Goal: Task Accomplishment & Management: Manage account settings

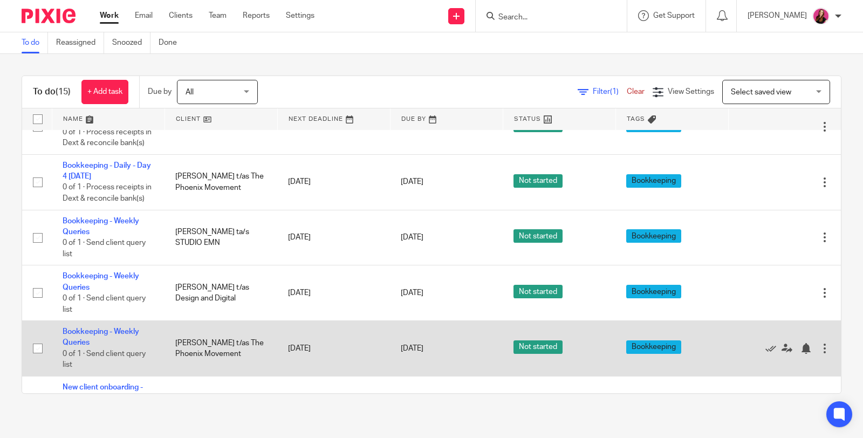
scroll to position [618, 0]
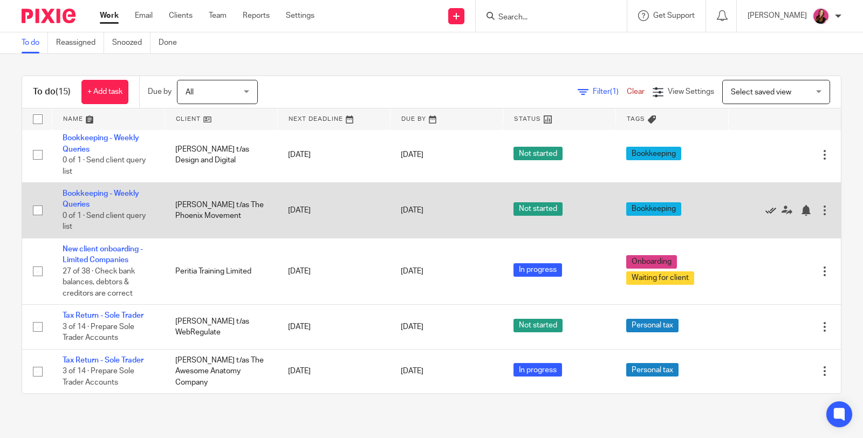
click at [766, 211] on icon at bounding box center [771, 210] width 11 height 11
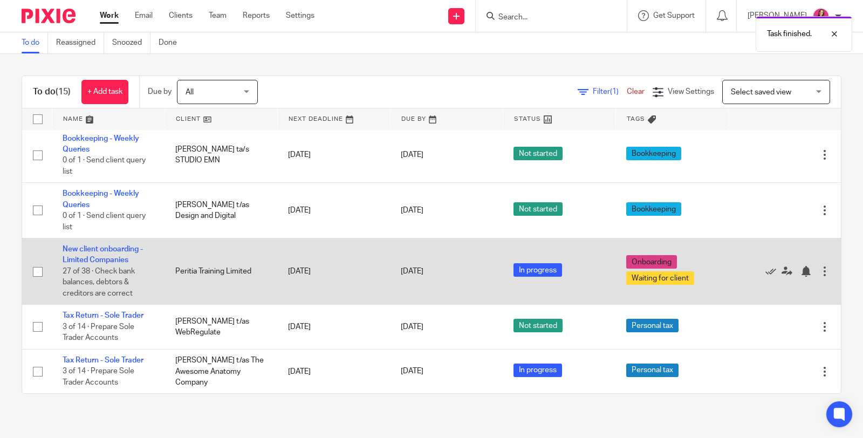
scroll to position [444, 0]
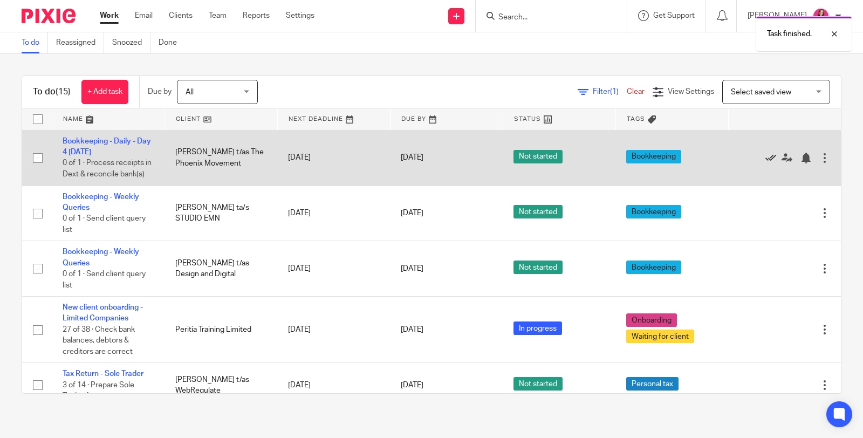
click at [766, 163] on icon at bounding box center [771, 158] width 11 height 11
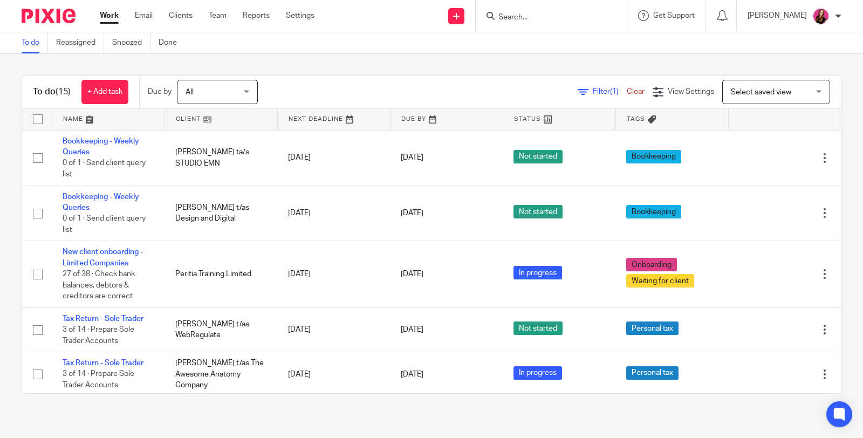
click at [766, 108] on icon at bounding box center [771, 102] width 11 height 11
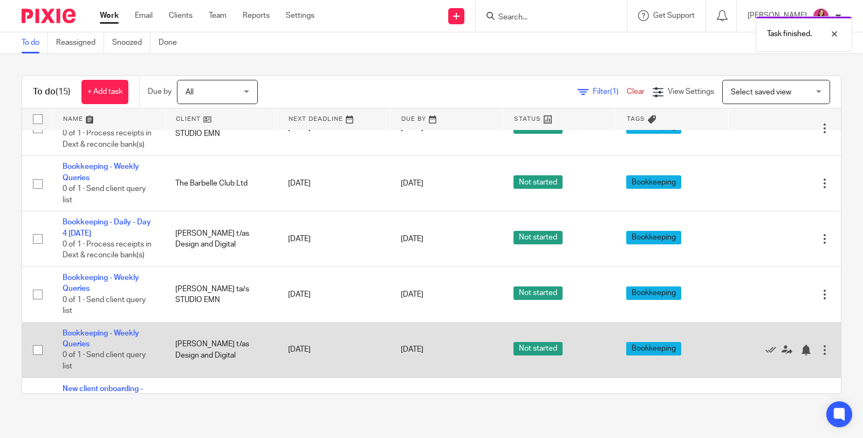
scroll to position [192, 0]
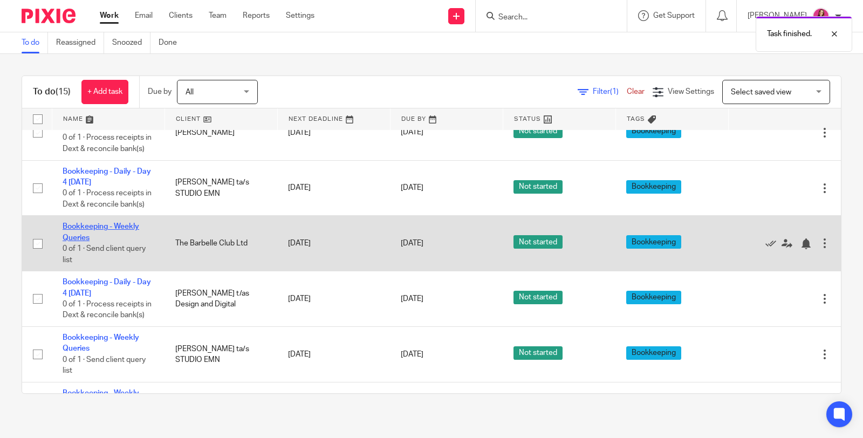
click at [100, 241] on link "Bookkeeping - Weekly Queries" at bounding box center [101, 232] width 77 height 18
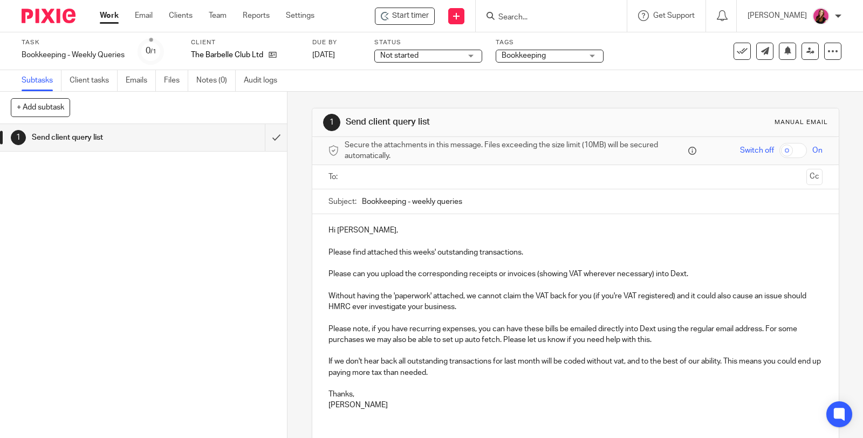
click at [403, 173] on input "text" at bounding box center [575, 177] width 453 height 12
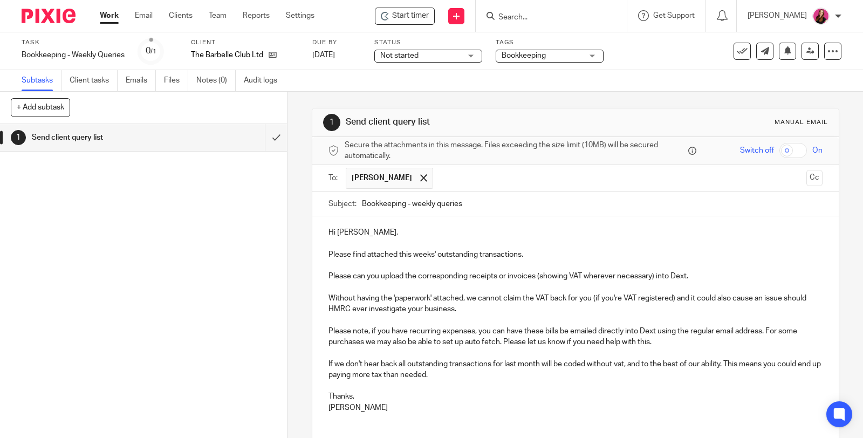
click at [855, 430] on div at bounding box center [855, 430] width 0 height 0
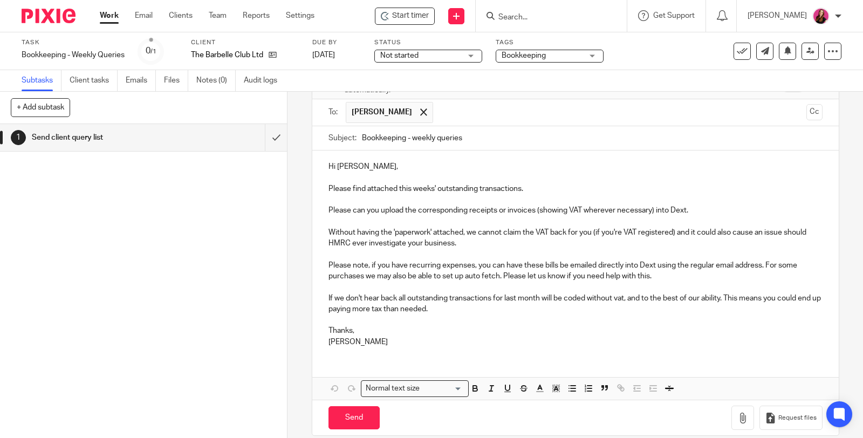
scroll to position [77, 0]
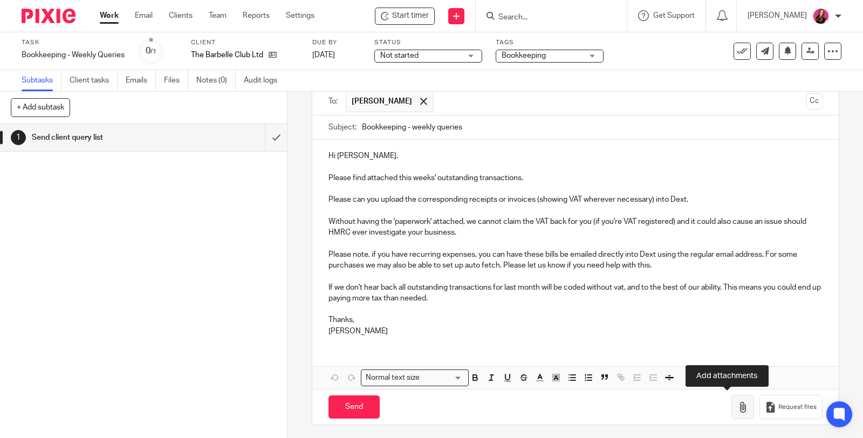
click at [738, 409] on icon "button" at bounding box center [743, 407] width 11 height 11
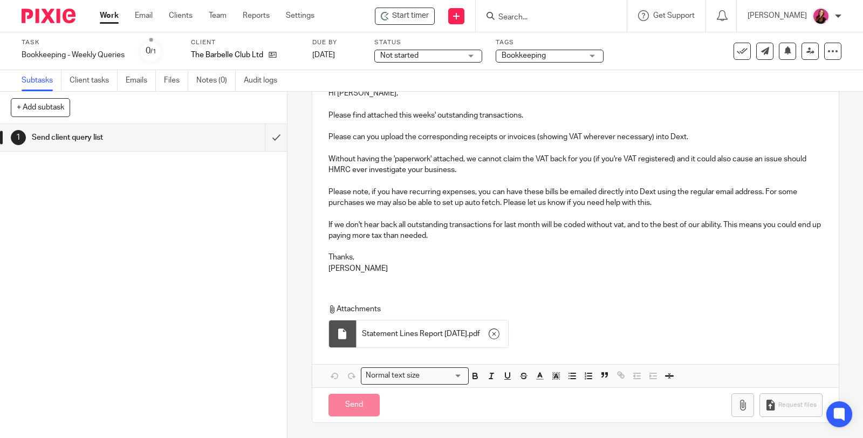
scroll to position [137, 0]
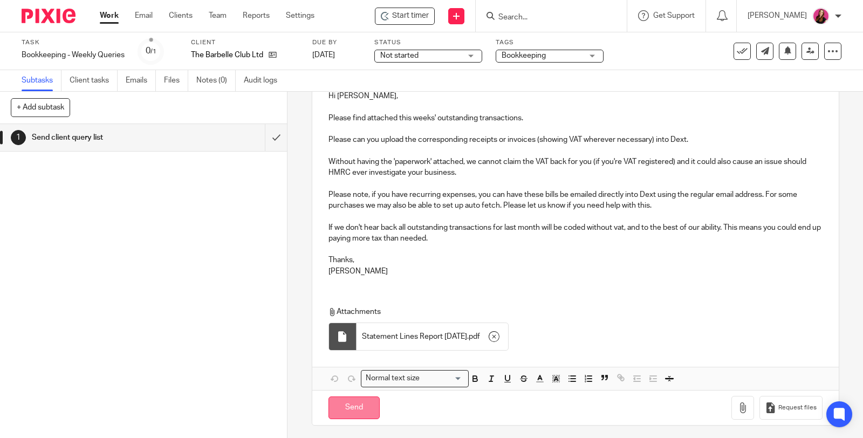
click at [368, 407] on input "Send" at bounding box center [354, 408] width 51 height 23
type input "Sent"
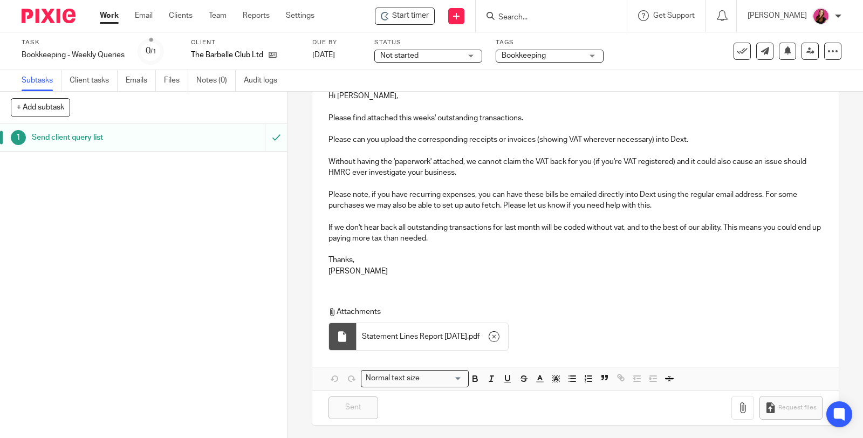
drag, startPoint x: 111, startPoint y: 15, endPoint x: 106, endPoint y: 9, distance: 7.7
click at [111, 15] on link "Work" at bounding box center [109, 15] width 19 height 11
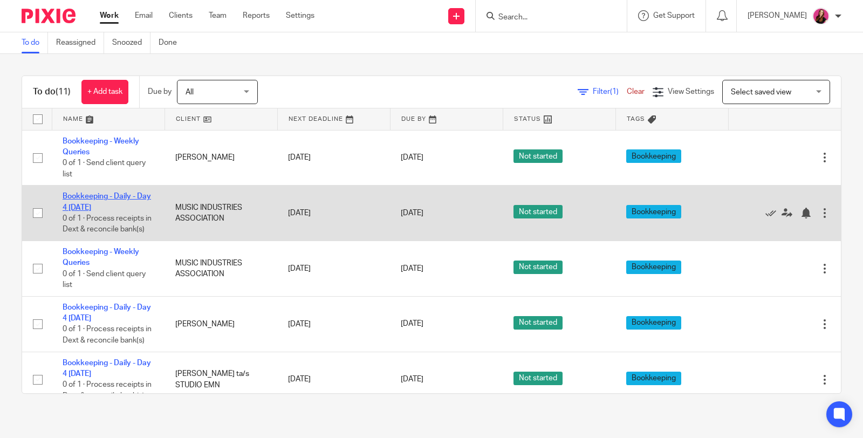
click at [117, 193] on link "Bookkeeping - Daily - Day 4 [DATE]" at bounding box center [107, 202] width 88 height 18
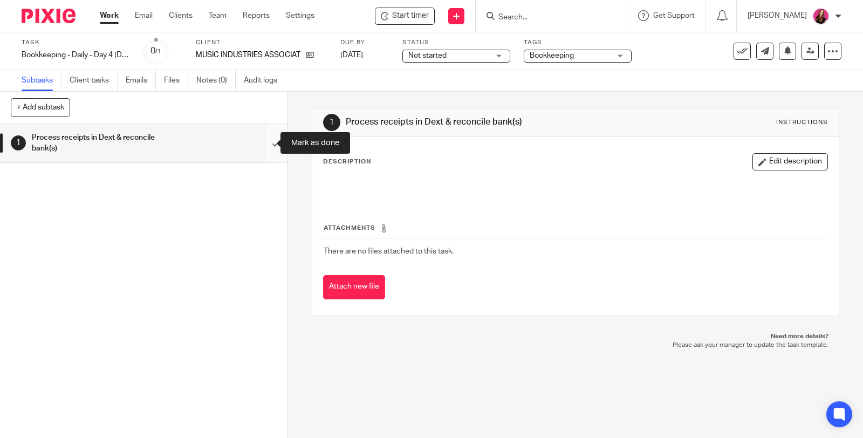
click at [265, 144] on input "submit" at bounding box center [143, 143] width 287 height 38
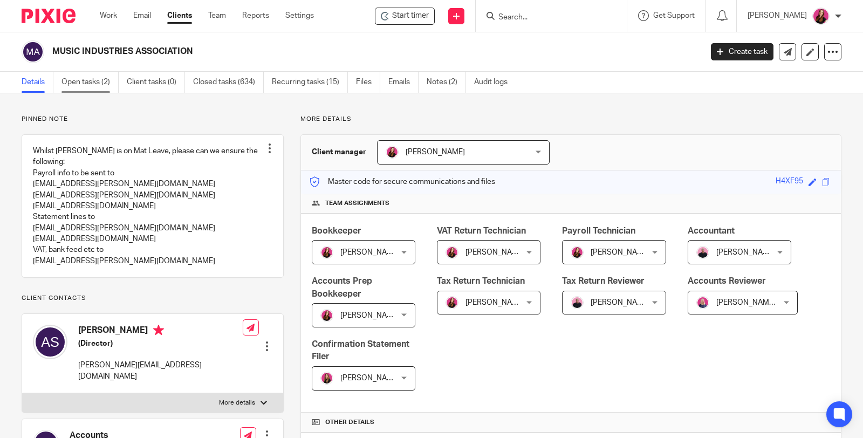
click at [90, 81] on link "Open tasks (2)" at bounding box center [90, 82] width 57 height 21
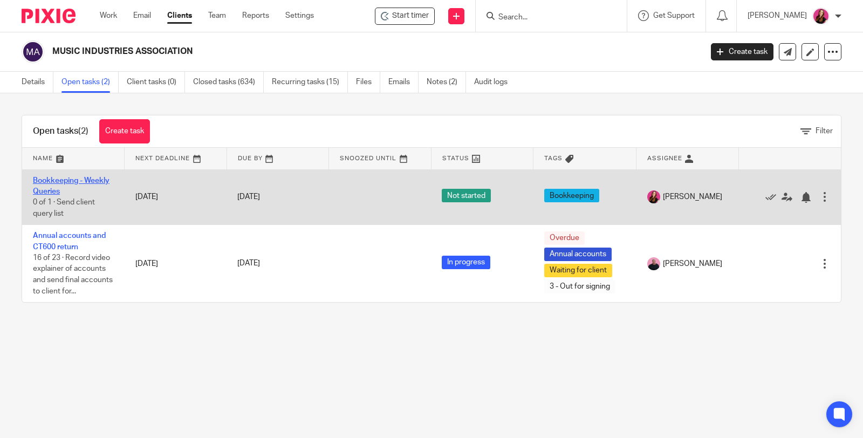
click at [98, 180] on link "Bookkeeping - Weekly Queries" at bounding box center [71, 186] width 77 height 18
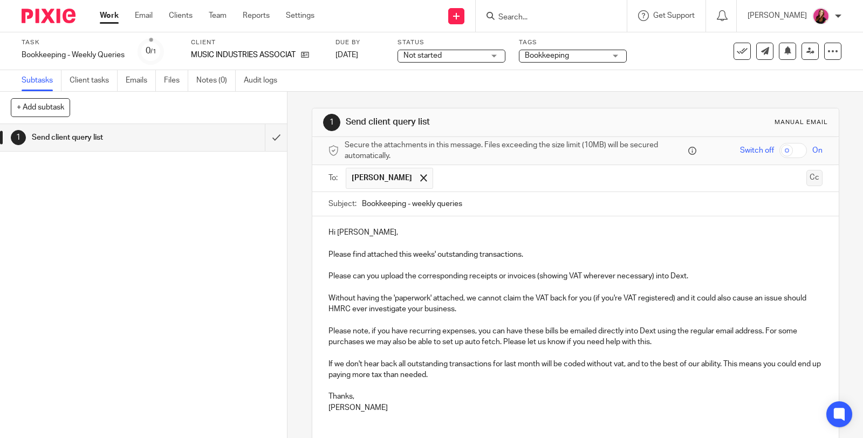
click at [807, 174] on button "Cc" at bounding box center [815, 178] width 16 height 16
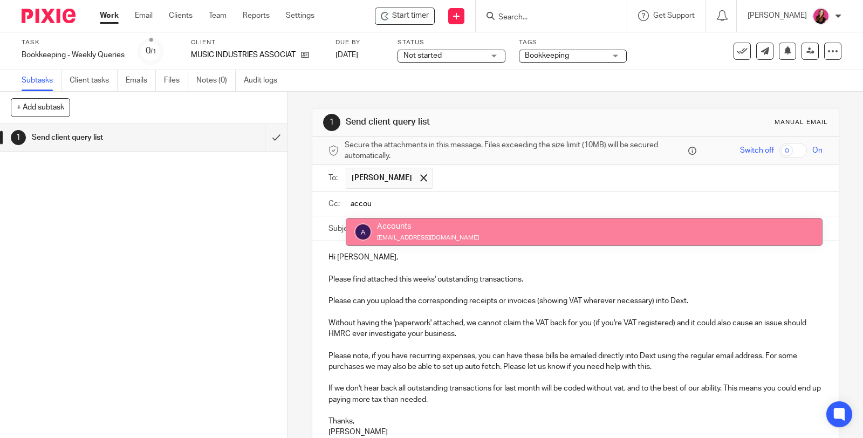
type input "accou"
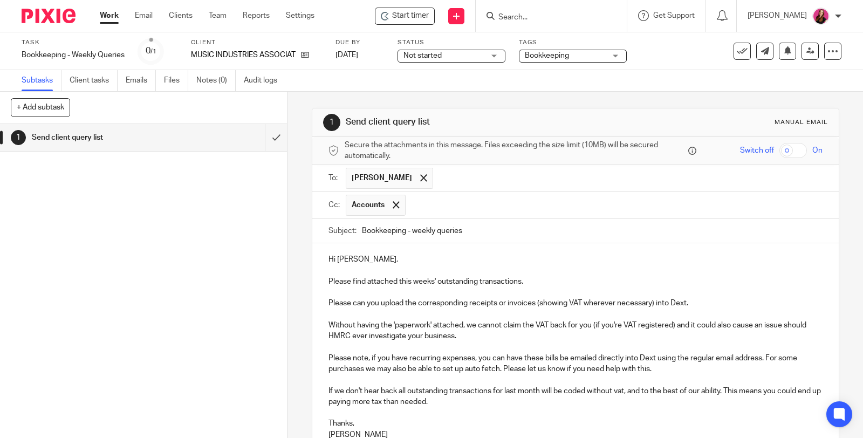
click at [400, 254] on p "Hi Anthony," at bounding box center [576, 259] width 494 height 11
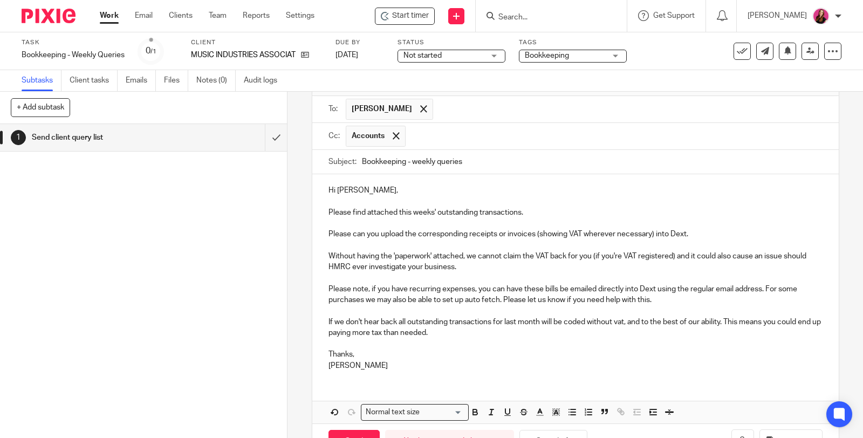
scroll to position [103, 0]
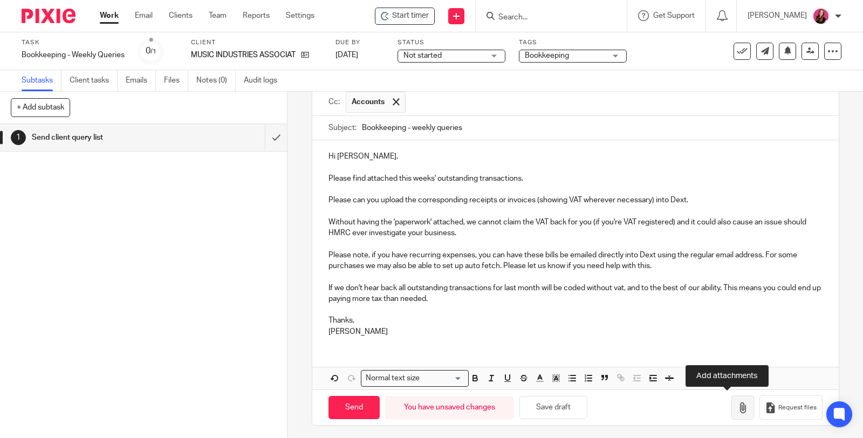
click at [732, 403] on button "button" at bounding box center [743, 408] width 23 height 24
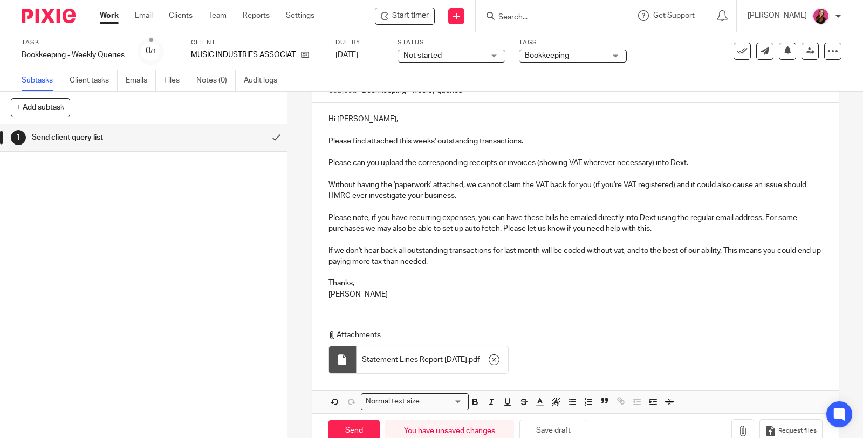
scroll to position [163, 0]
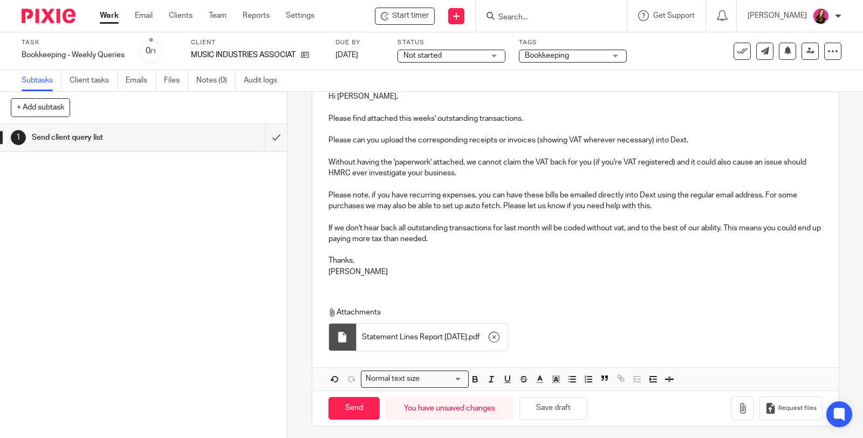
drag, startPoint x: 355, startPoint y: 404, endPoint x: 256, endPoint y: 378, distance: 102.0
click at [356, 403] on input "Send" at bounding box center [354, 408] width 51 height 23
type input "Sent"
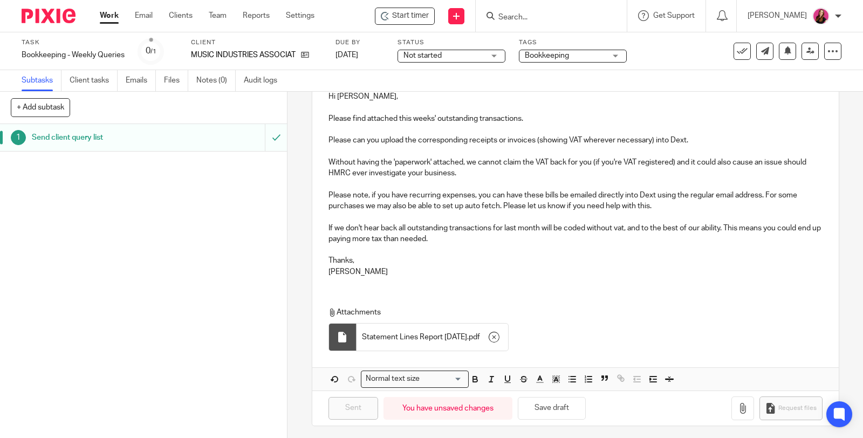
click at [108, 14] on link "Work" at bounding box center [109, 15] width 19 height 11
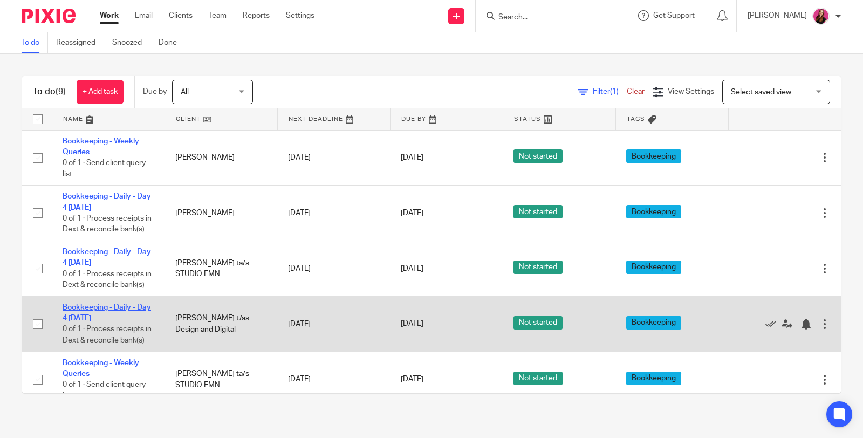
click at [117, 322] on link "Bookkeeping - Daily - Day 4 [DATE]" at bounding box center [107, 313] width 88 height 18
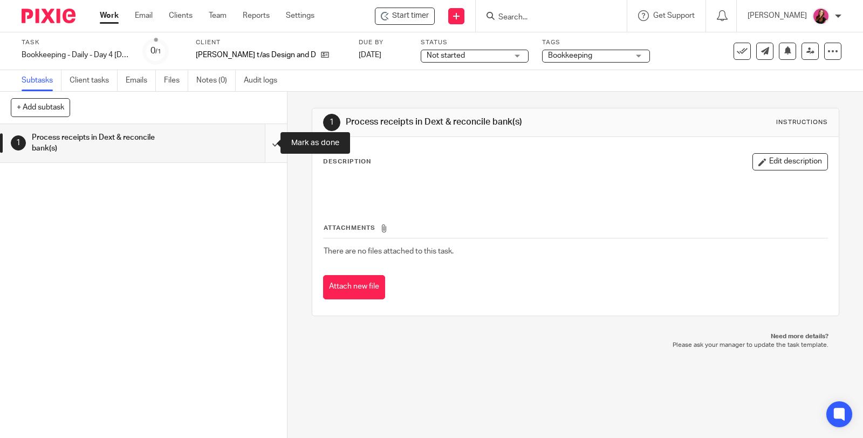
click at [263, 141] on input "submit" at bounding box center [143, 143] width 287 height 38
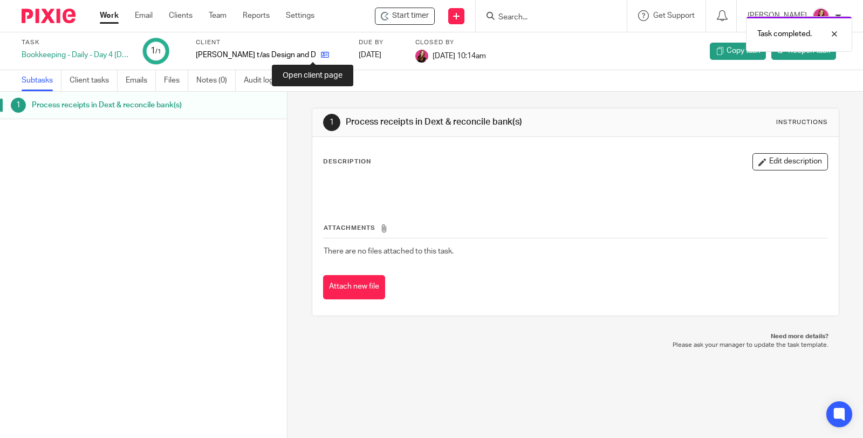
click at [321, 59] on icon at bounding box center [325, 55] width 8 height 8
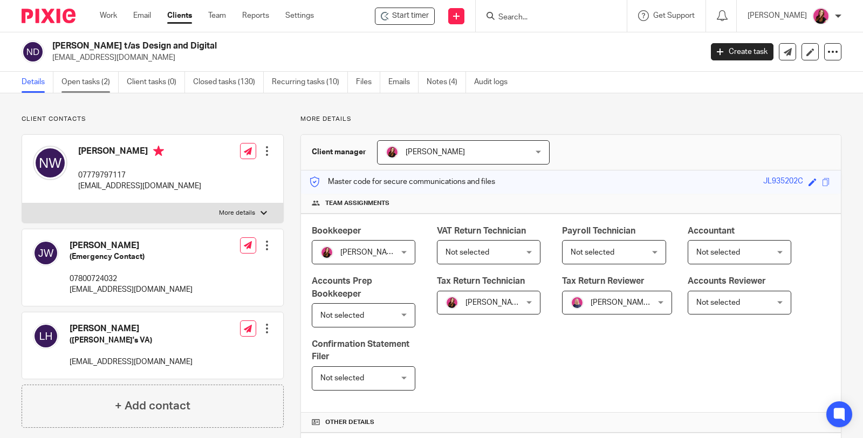
click at [93, 87] on link "Open tasks (2)" at bounding box center [90, 82] width 57 height 21
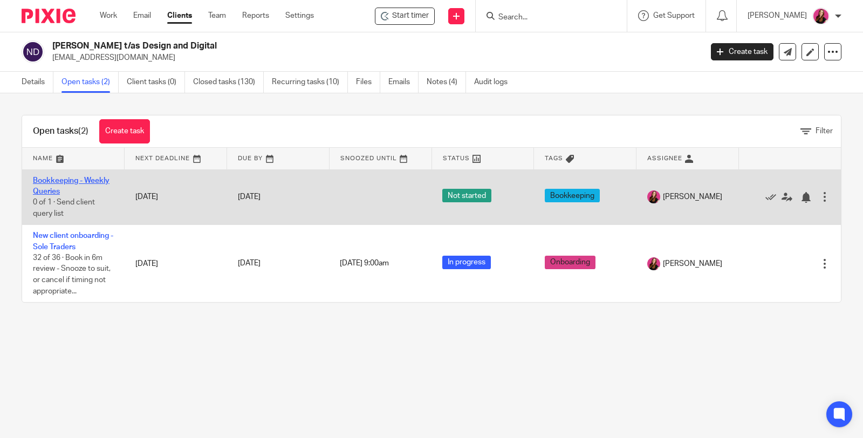
click at [96, 178] on link "Bookkeeping - Weekly Queries" at bounding box center [71, 186] width 77 height 18
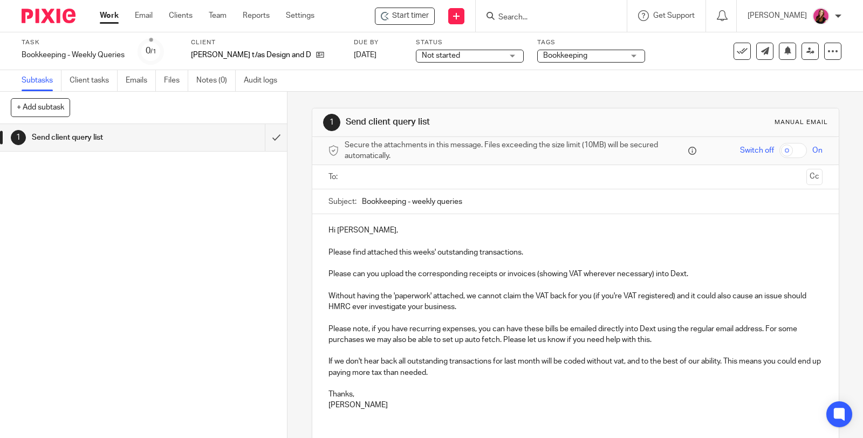
click at [506, 176] on input "text" at bounding box center [575, 177] width 453 height 12
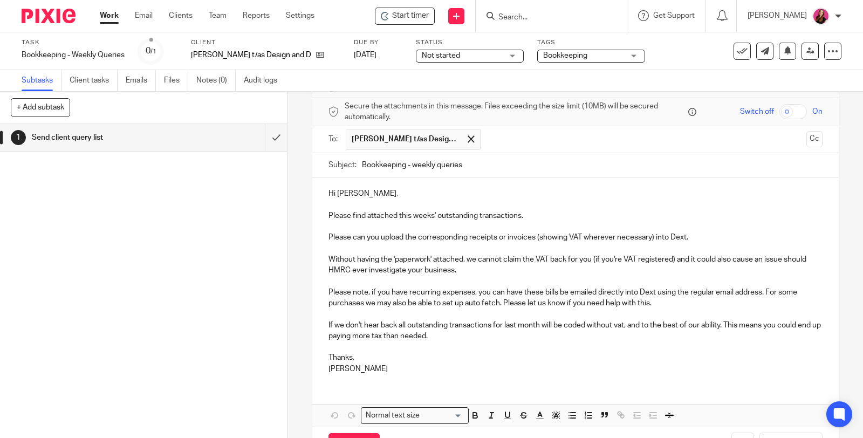
scroll to position [77, 0]
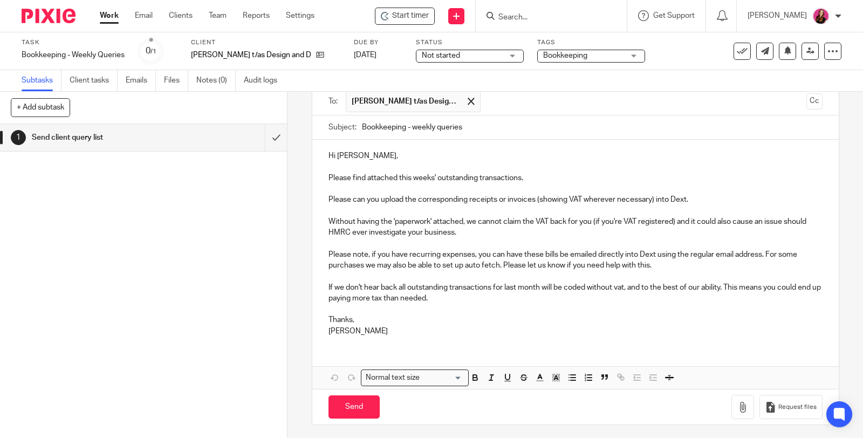
click at [855, 430] on div at bounding box center [855, 430] width 0 height 0
click at [738, 403] on icon "button" at bounding box center [743, 407] width 11 height 11
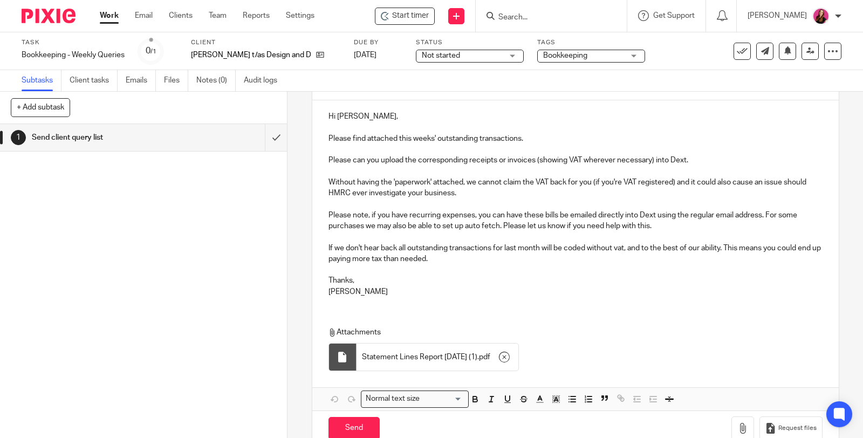
scroll to position [137, 0]
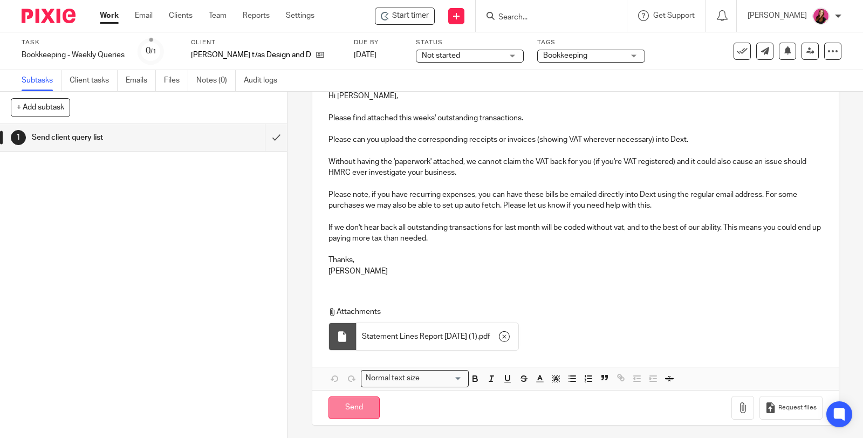
click at [365, 406] on input "Send" at bounding box center [354, 408] width 51 height 23
type input "Sent"
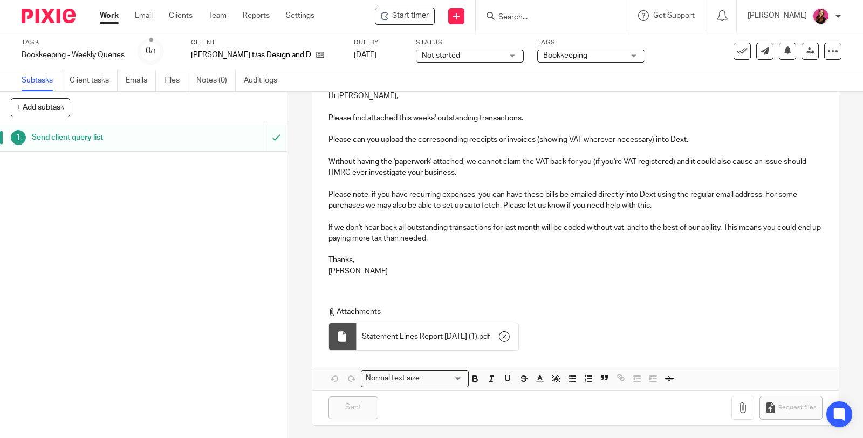
click at [110, 17] on link "Work" at bounding box center [109, 15] width 19 height 11
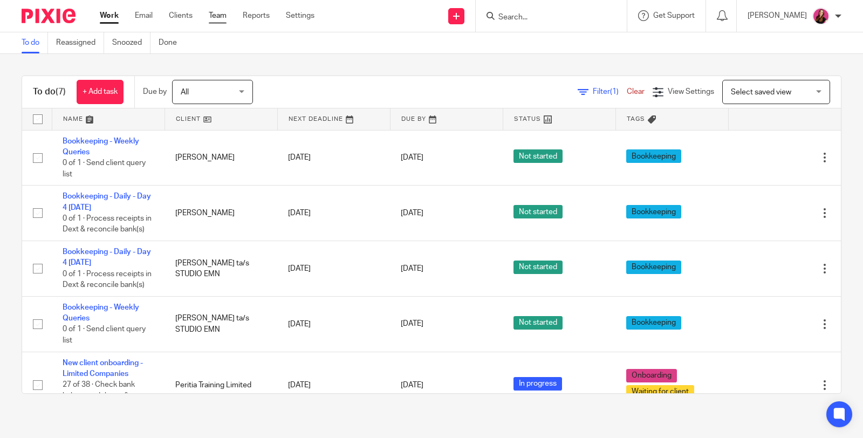
click at [219, 18] on link "Team" at bounding box center [218, 15] width 18 height 11
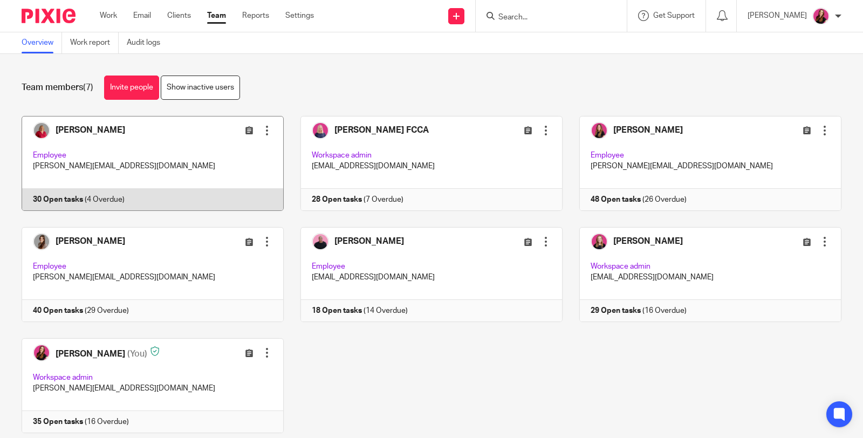
scroll to position [30, 0]
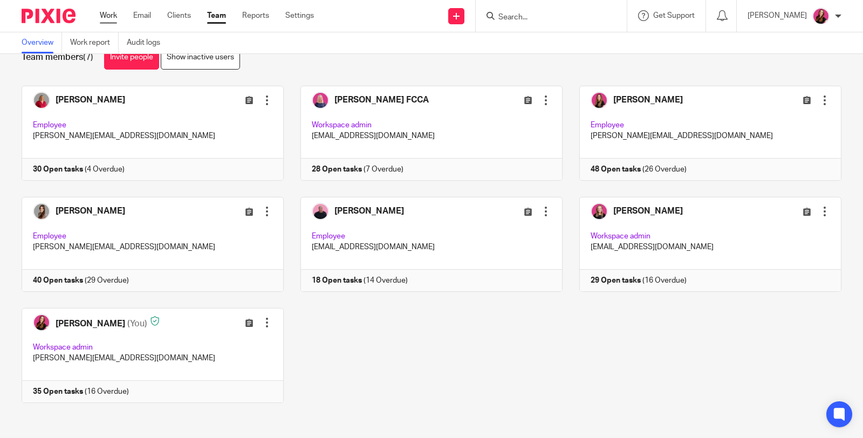
click at [114, 17] on link "Work" at bounding box center [108, 15] width 17 height 11
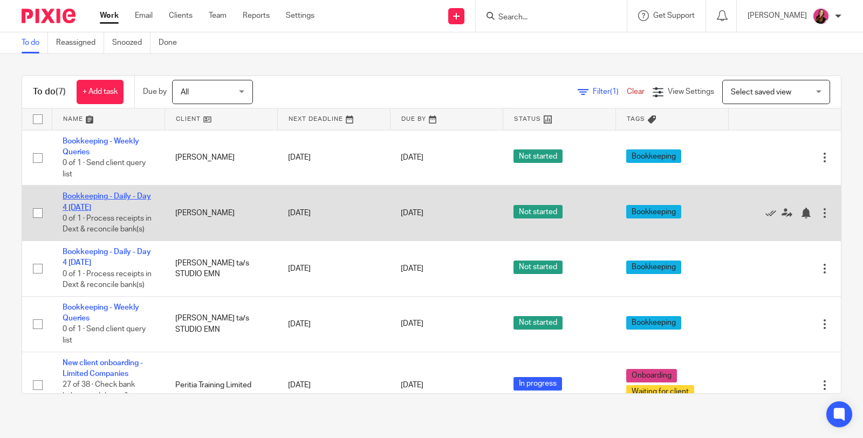
click at [98, 193] on link "Bookkeeping - Daily - Day 4 [DATE]" at bounding box center [107, 202] width 88 height 18
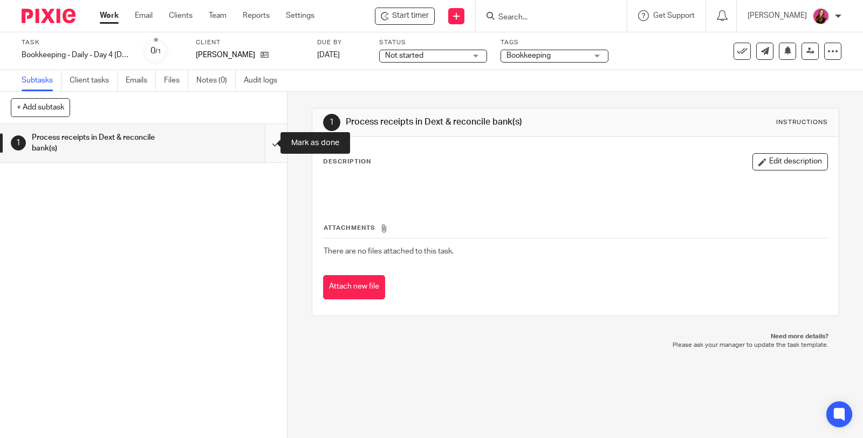
click at [264, 143] on input "submit" at bounding box center [143, 143] width 287 height 38
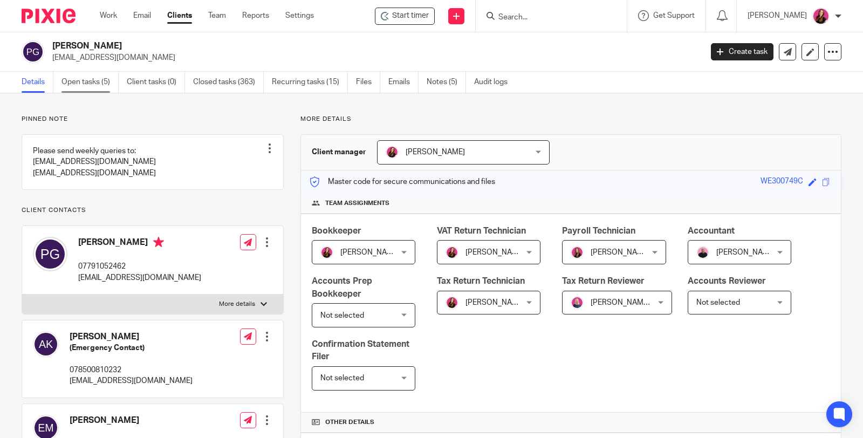
click at [105, 83] on link "Open tasks (5)" at bounding box center [90, 82] width 57 height 21
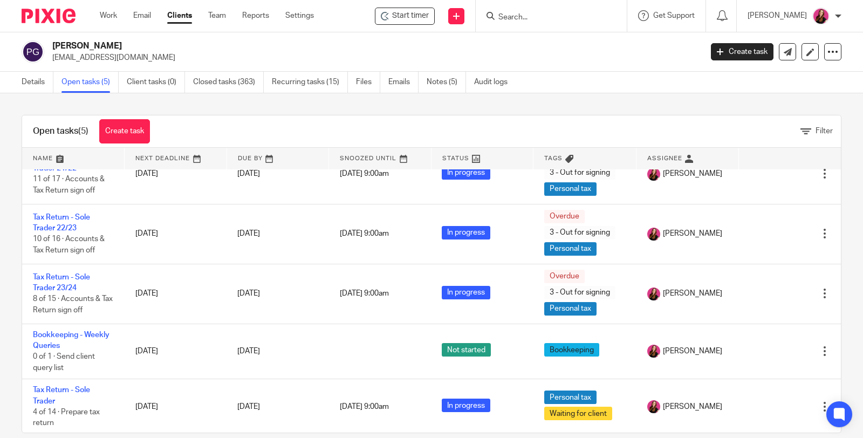
scroll to position [16, 0]
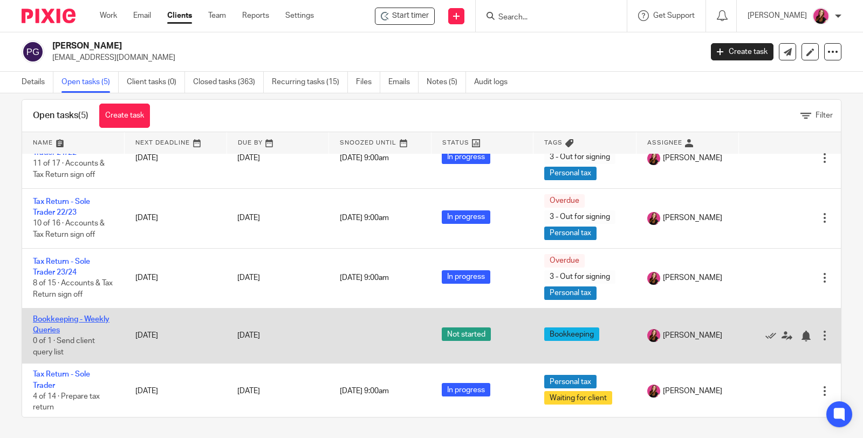
click at [70, 327] on link "Bookkeeping - Weekly Queries" at bounding box center [71, 325] width 77 height 18
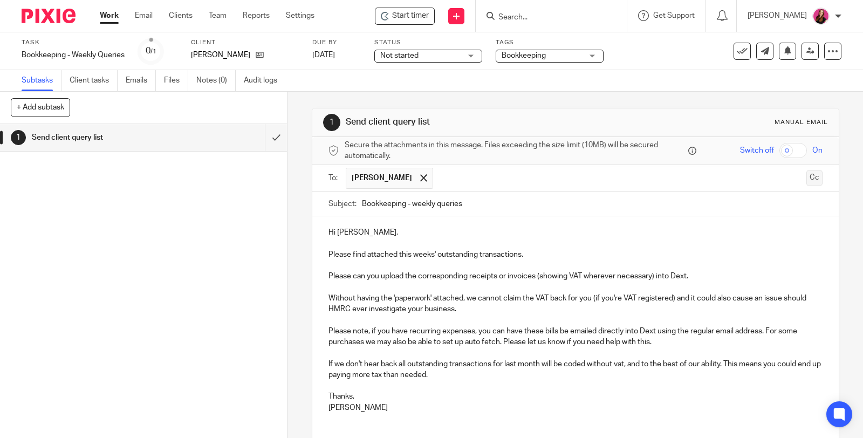
click at [807, 180] on button "Cc" at bounding box center [815, 178] width 16 height 16
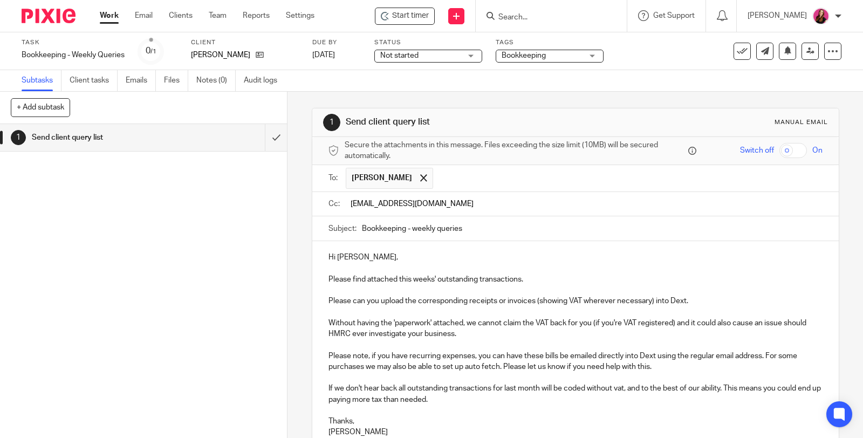
type input "paulsfarmbardfield@outlook.com"
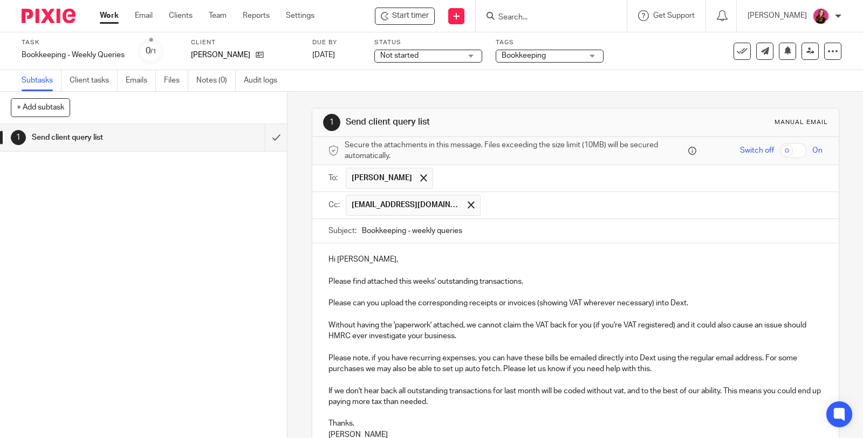
click at [528, 261] on div "Hi Patrick, Please find attached this weeks' outstanding transactions. Please c…" at bounding box center [575, 345] width 527 height 205
click at [494, 208] on input "text" at bounding box center [652, 205] width 332 height 21
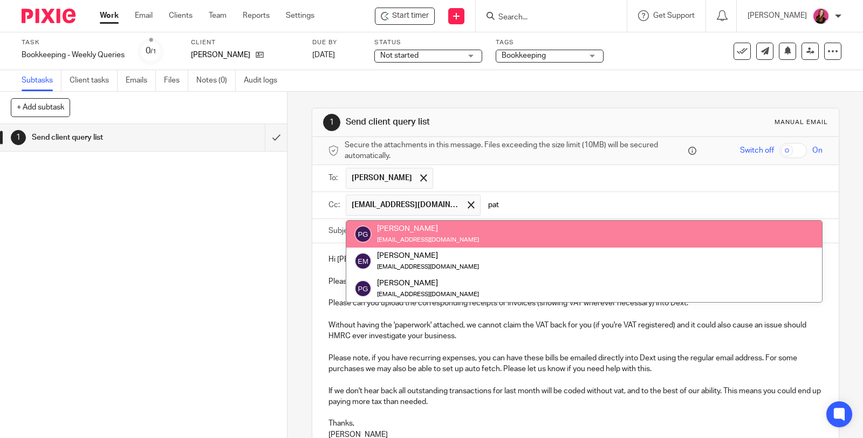
type input "pat"
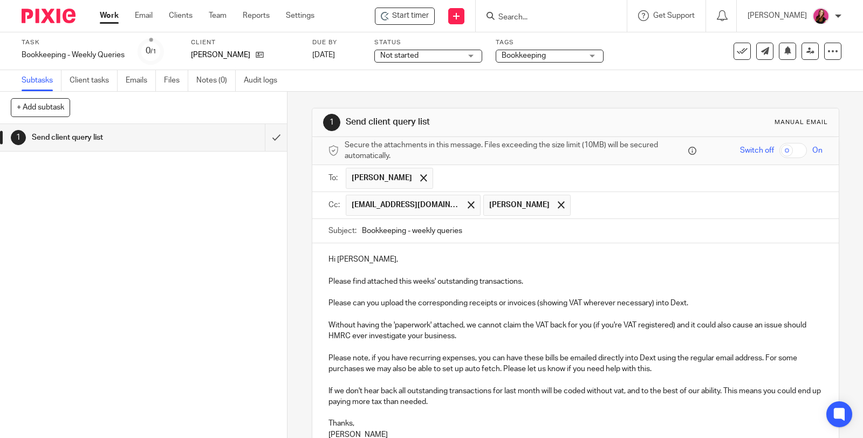
click at [389, 261] on p "Hi Patrick," at bounding box center [576, 259] width 494 height 11
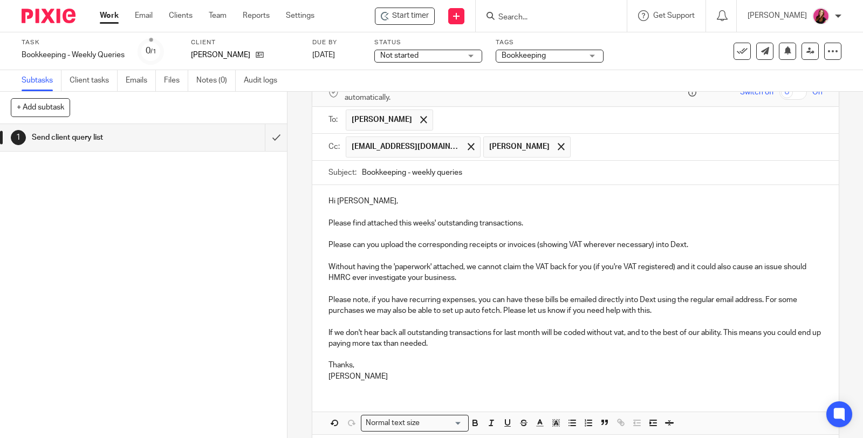
scroll to position [103, 0]
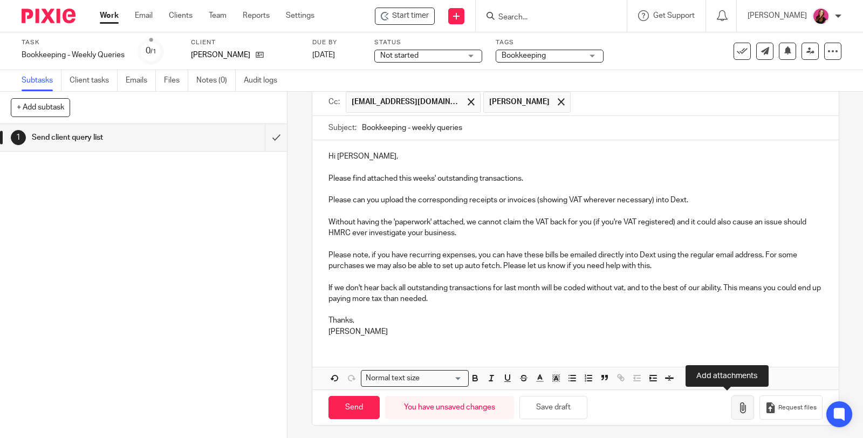
click at [738, 405] on icon "button" at bounding box center [743, 408] width 11 height 11
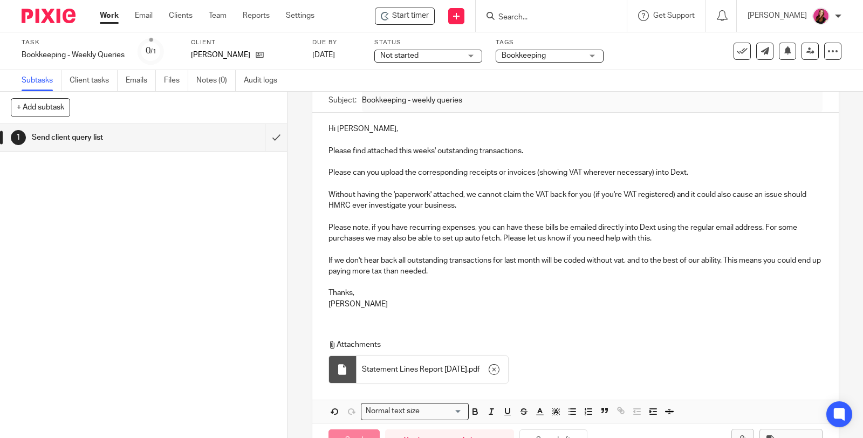
scroll to position [163, 0]
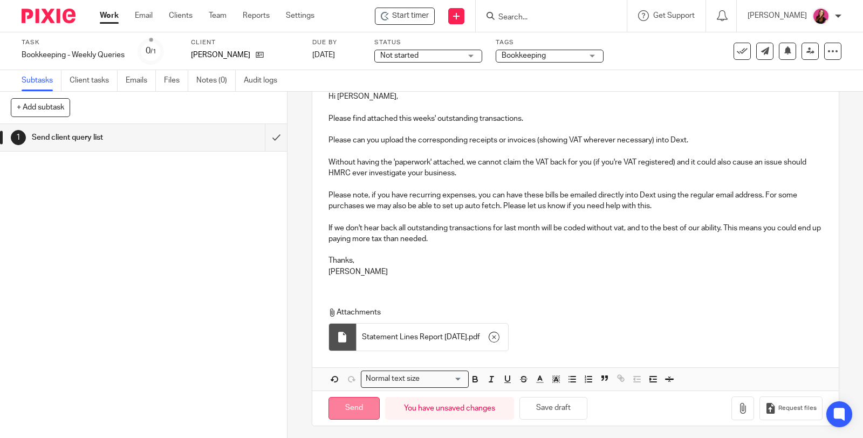
click at [359, 397] on input "Send" at bounding box center [354, 408] width 51 height 23
type input "Sent"
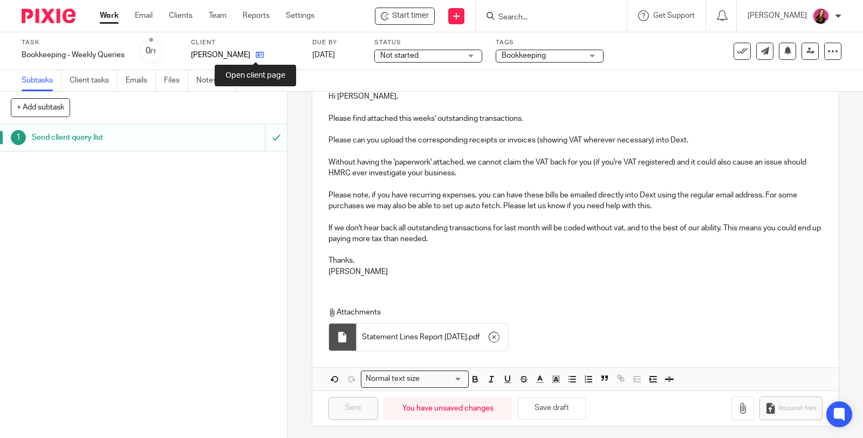
click at [257, 57] on icon at bounding box center [260, 55] width 8 height 8
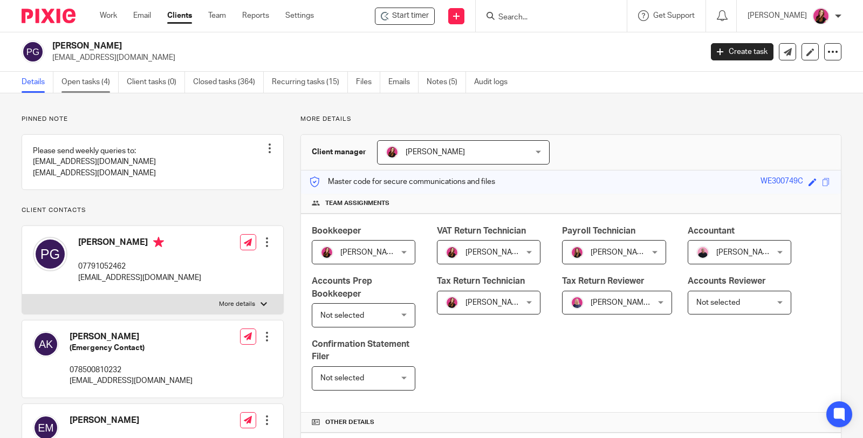
click at [92, 79] on link "Open tasks (4)" at bounding box center [90, 82] width 57 height 21
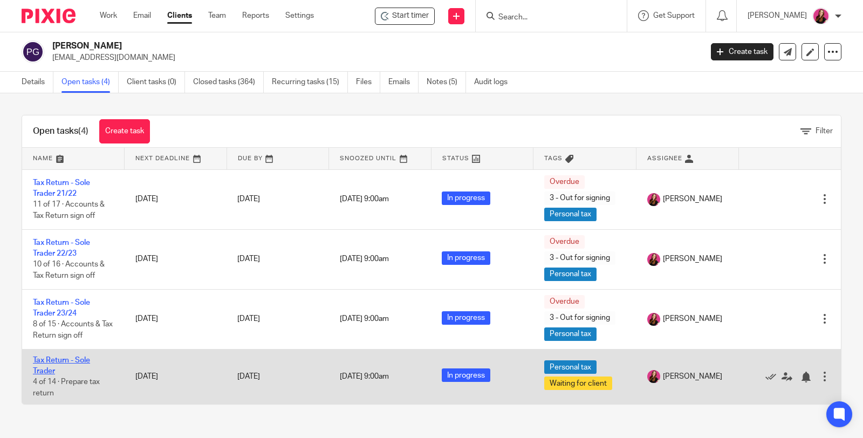
click at [67, 357] on link "Tax Return - Sole Trader" at bounding box center [61, 366] width 57 height 18
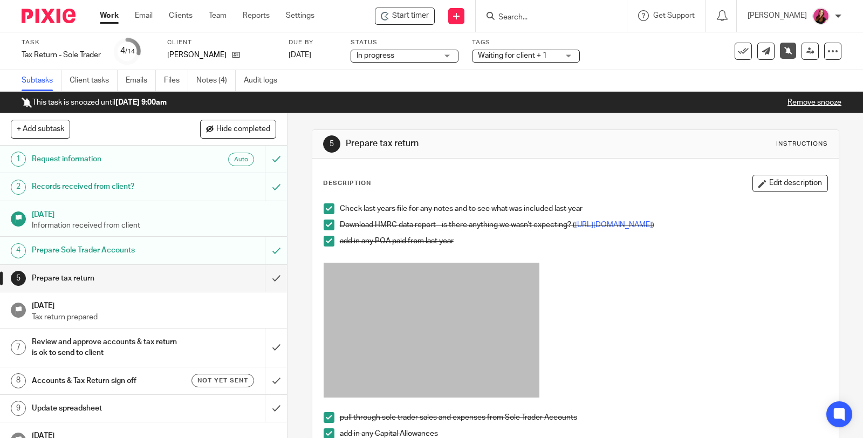
click at [809, 100] on link "Remove snooze" at bounding box center [815, 103] width 54 height 8
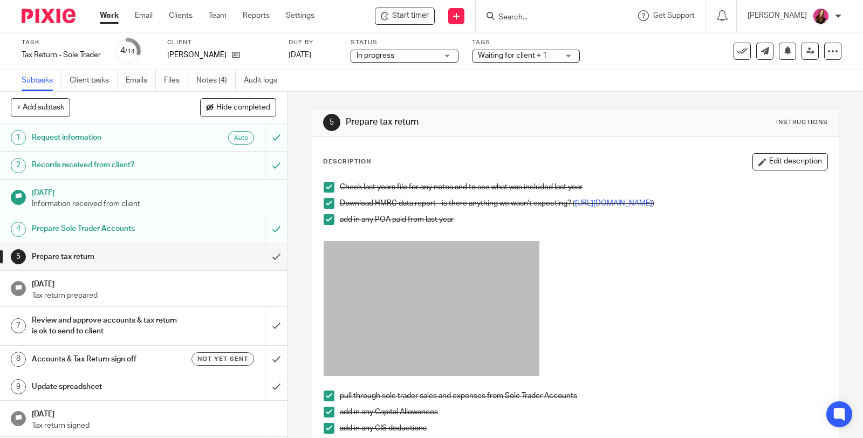
click at [574, 54] on div "Waiting for client + 1" at bounding box center [526, 56] width 108 height 13
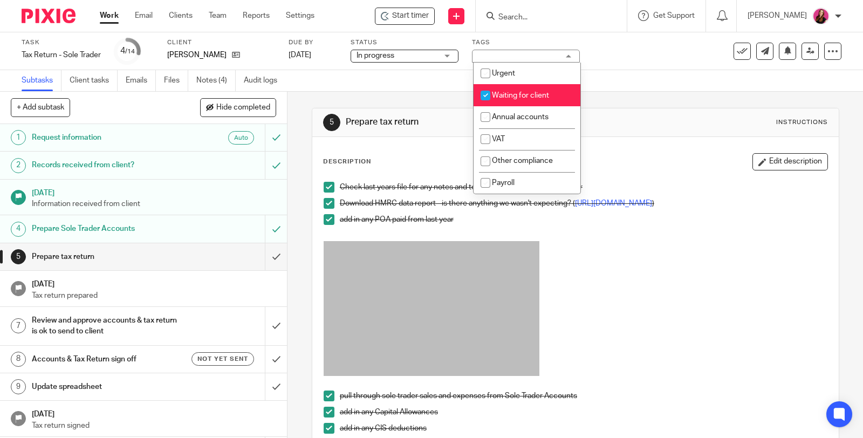
click at [544, 93] on span "Waiting for client" at bounding box center [520, 96] width 57 height 8
checkbox input "false"
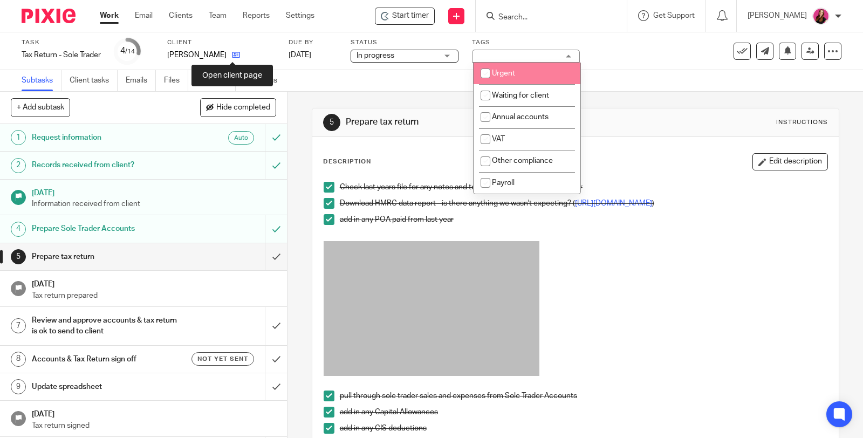
click at [234, 55] on icon at bounding box center [236, 55] width 8 height 8
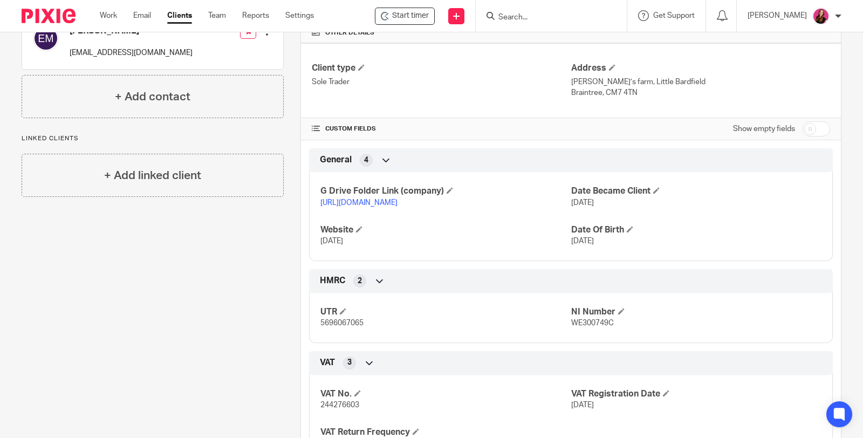
scroll to position [419, 0]
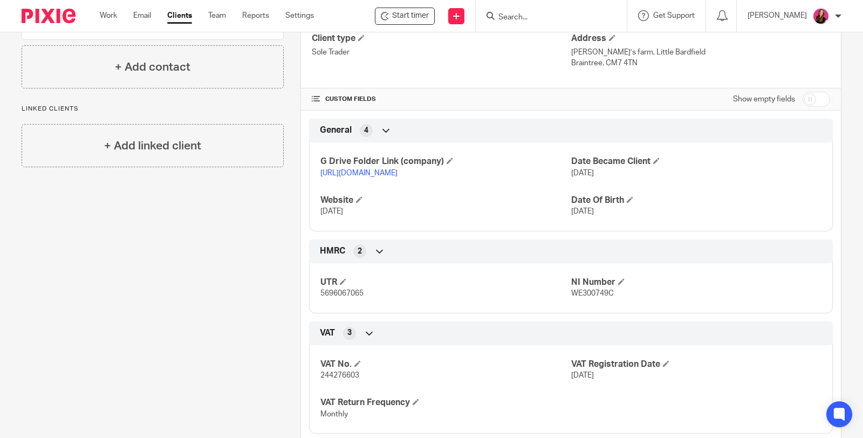
click at [398, 169] on link "https://drive.google.com/drive/folders/18ZaicHo3s6XAkYtvvapP4dYNMYLtp64Q?usp=dr…" at bounding box center [359, 173] width 77 height 8
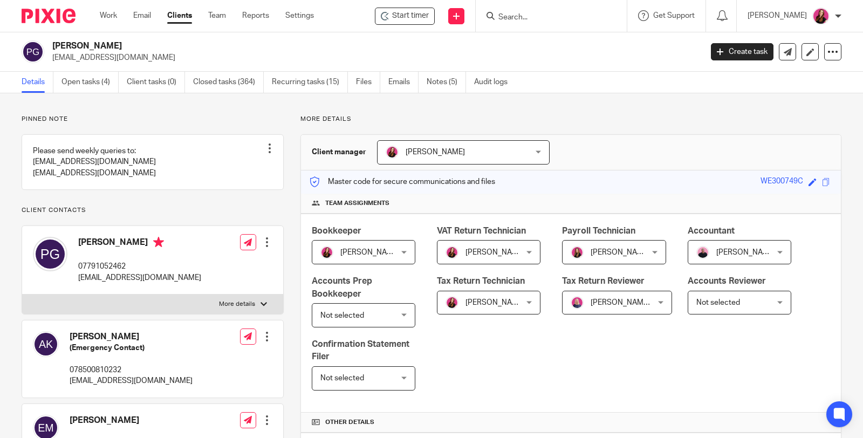
scroll to position [0, 0]
click at [100, 84] on link "Open tasks (4)" at bounding box center [90, 82] width 57 height 21
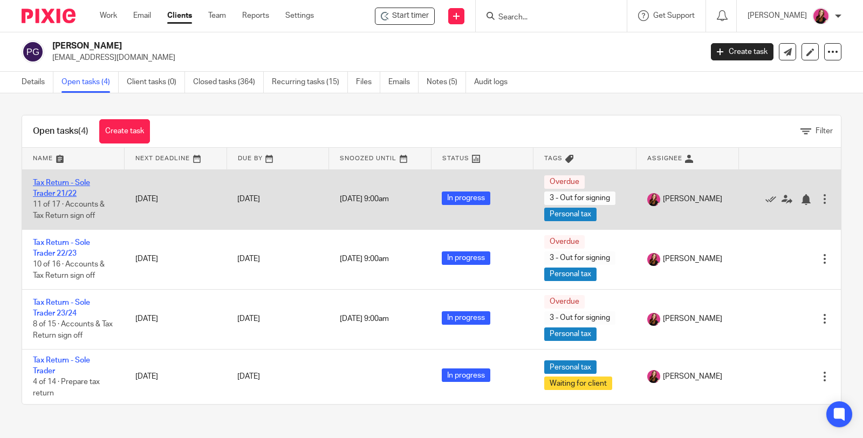
click at [69, 193] on link "Tax Return - Sole Trader 21/22" at bounding box center [61, 188] width 57 height 18
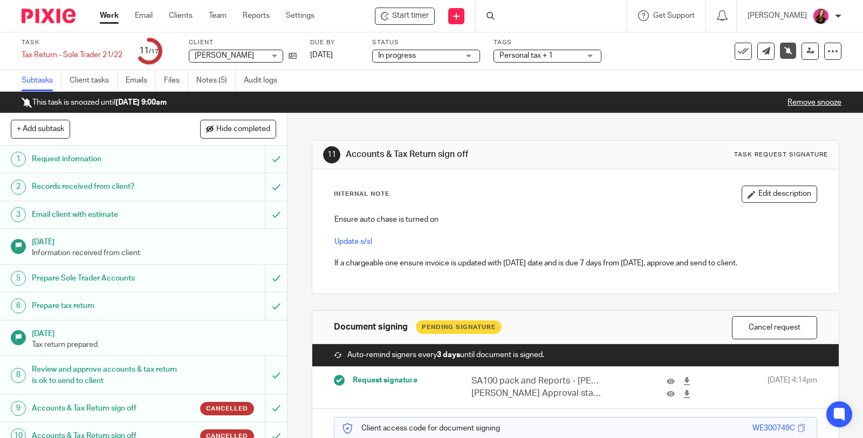
click at [816, 103] on link "Remove snooze" at bounding box center [815, 103] width 54 height 8
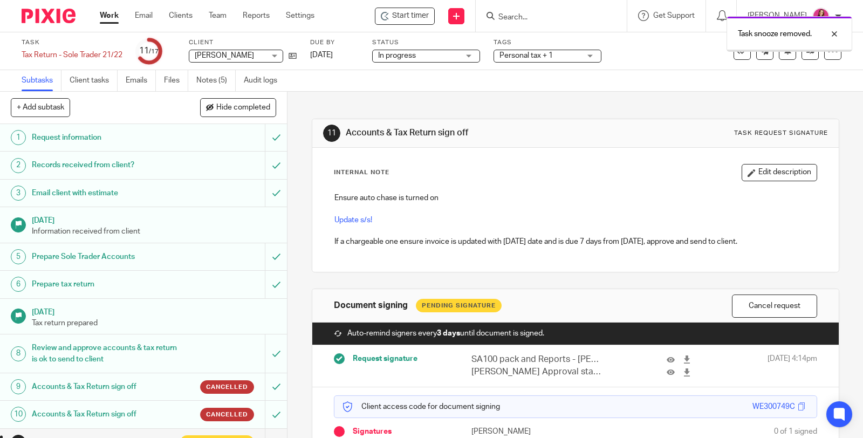
scroll to position [81, 0]
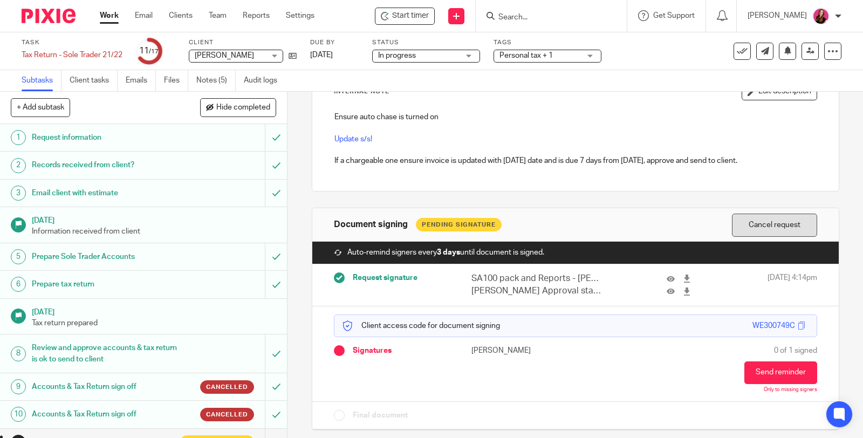
click at [786, 227] on button "Cancel request" at bounding box center [774, 225] width 85 height 23
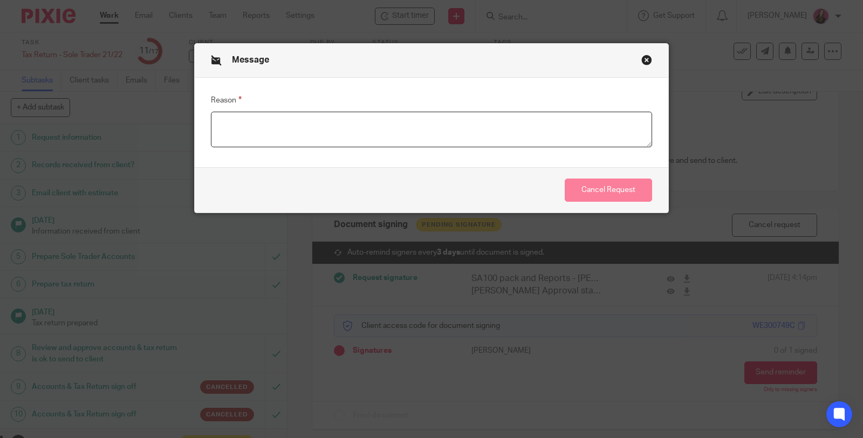
click at [486, 127] on textarea "Reason" at bounding box center [431, 130] width 441 height 36
type textarea "C"
drag, startPoint x: 278, startPoint y: 128, endPoint x: 273, endPoint y: 120, distance: 9.7
click at [255, 134] on textarea "Updated loan interrest value." at bounding box center [431, 130] width 441 height 36
click at [276, 119] on textarea "Updated loan interrest value." at bounding box center [431, 130] width 441 height 36
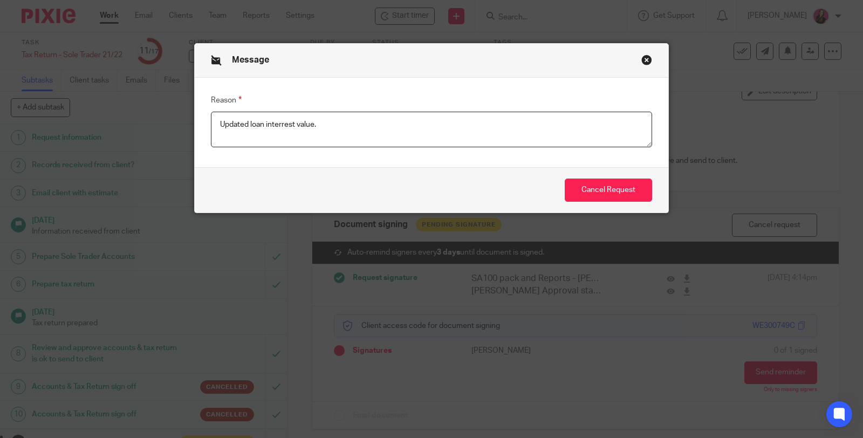
click at [278, 127] on textarea "Updated loan interrest value." at bounding box center [431, 130] width 441 height 36
type textarea "Updated loan interest value."
click at [608, 190] on button "Cancel Request" at bounding box center [608, 190] width 87 height 23
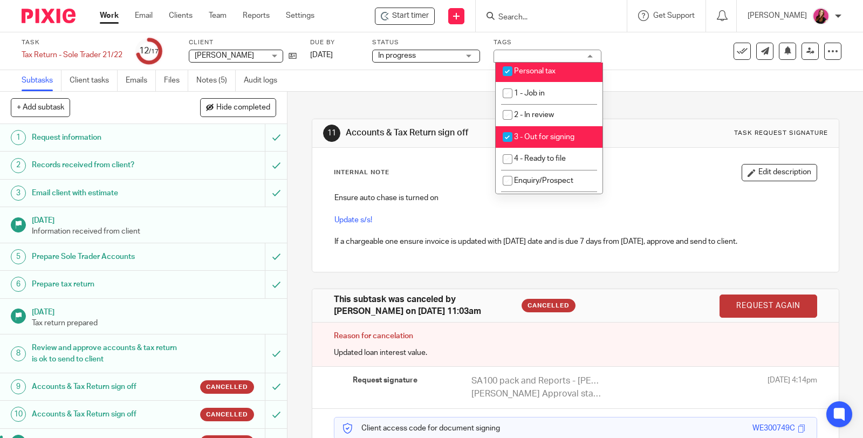
scroll to position [180, 0]
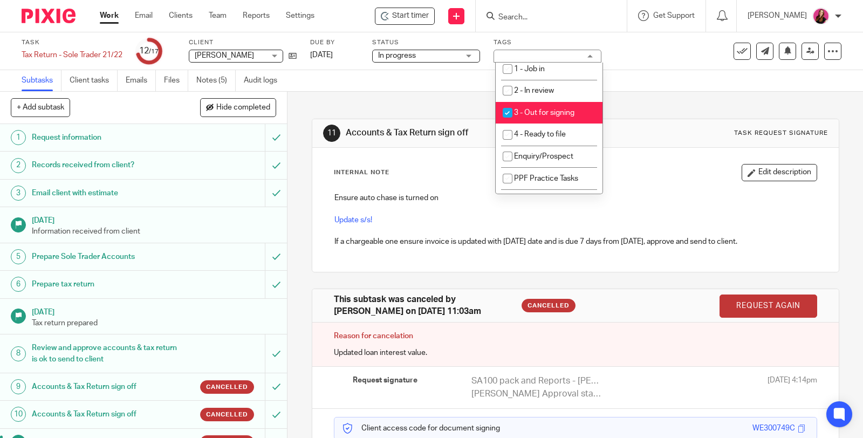
click at [551, 116] on li "3 - Out for signing" at bounding box center [549, 113] width 107 height 22
checkbox input "false"
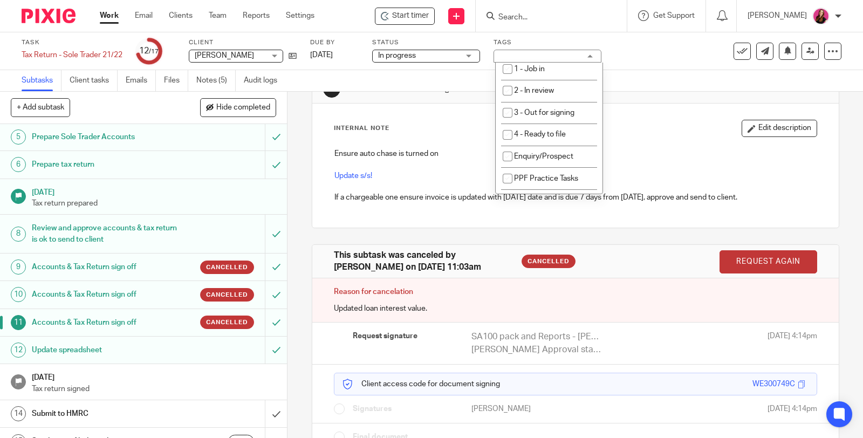
scroll to position [65, 0]
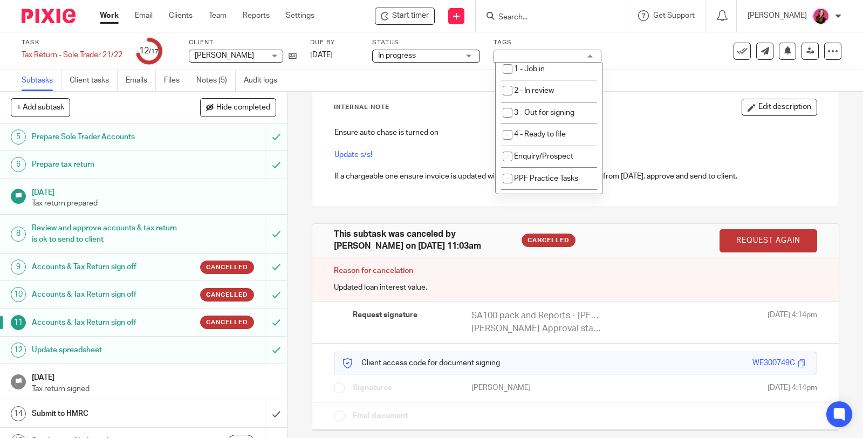
click at [740, 253] on div "This subtask was canceled by [PERSON_NAME] on [DATE] 11:03am Cancelled Request …" at bounding box center [575, 240] width 527 height 33
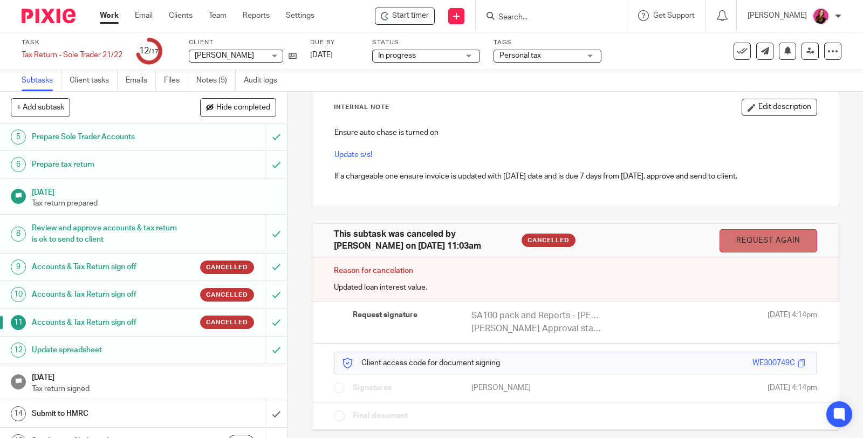
click at [742, 243] on link "Request again" at bounding box center [769, 240] width 98 height 23
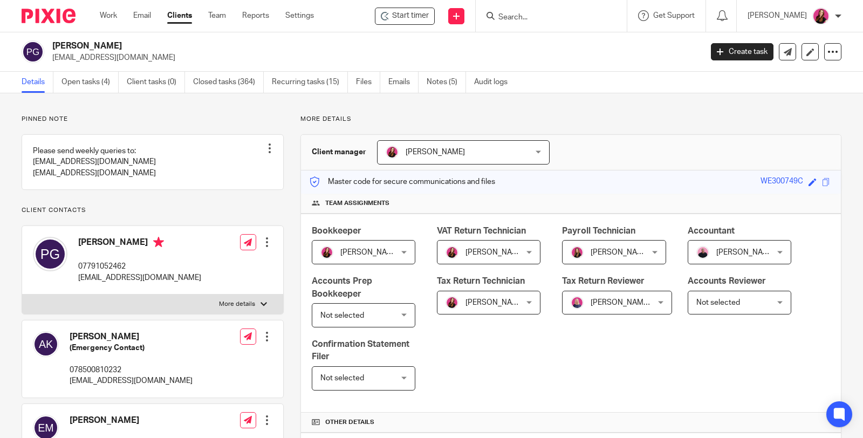
scroll to position [299, 0]
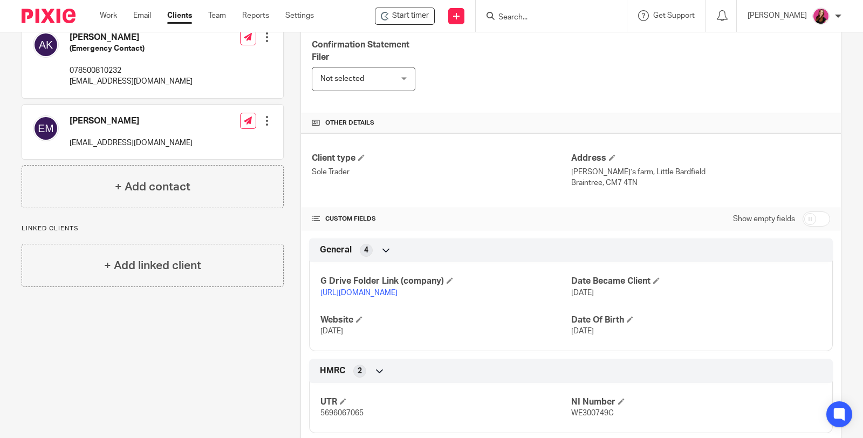
click at [398, 291] on link "https://drive.google.com/drive/folders/18ZaicHo3s6XAkYtvvapP4dYNMYLtp64Q?usp=dr…" at bounding box center [359, 293] width 77 height 8
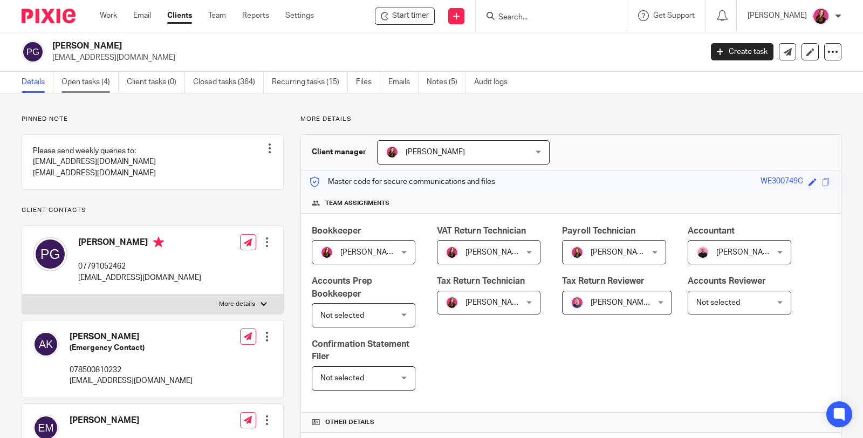
click at [90, 84] on link "Open tasks (4)" at bounding box center [90, 82] width 57 height 21
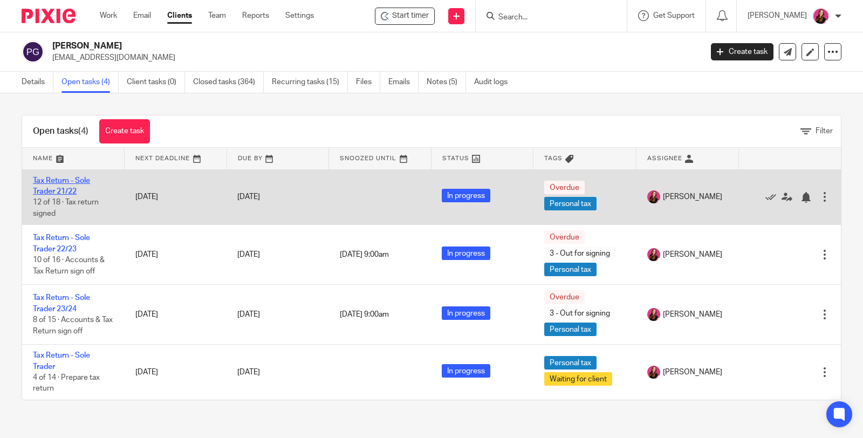
click at [73, 179] on link "Tax Return - Sole Trader 21/22" at bounding box center [61, 186] width 57 height 18
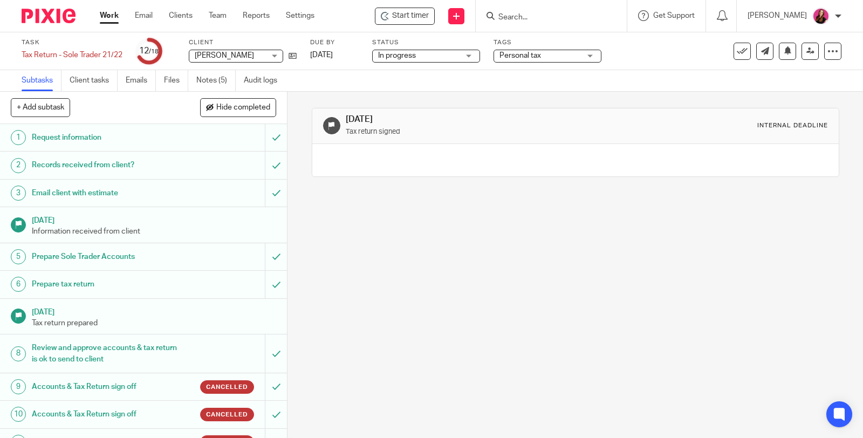
scroll to position [180, 0]
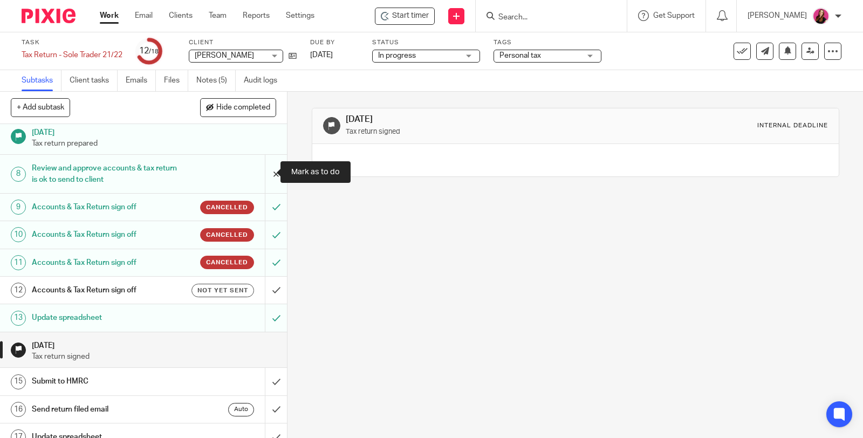
click at [265, 171] on input "submit" at bounding box center [143, 174] width 287 height 38
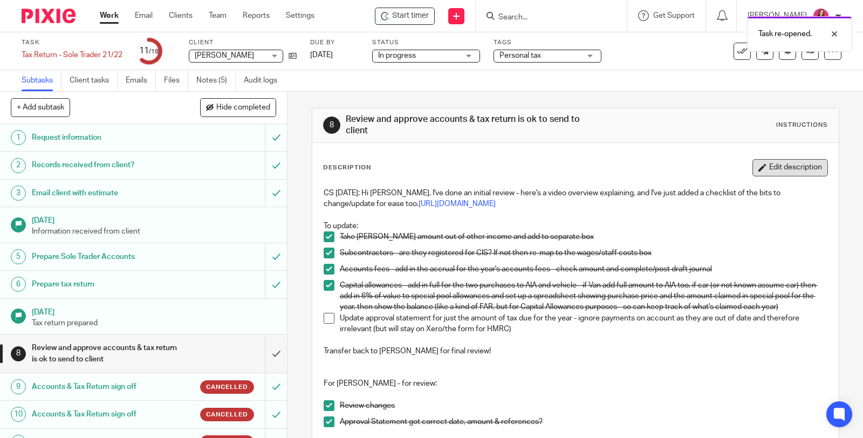
click at [778, 171] on button "Edit description" at bounding box center [791, 167] width 76 height 17
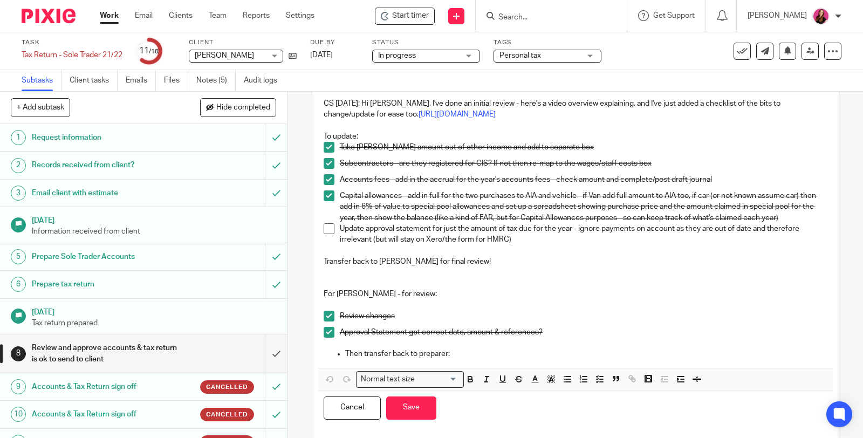
scroll to position [110, 0]
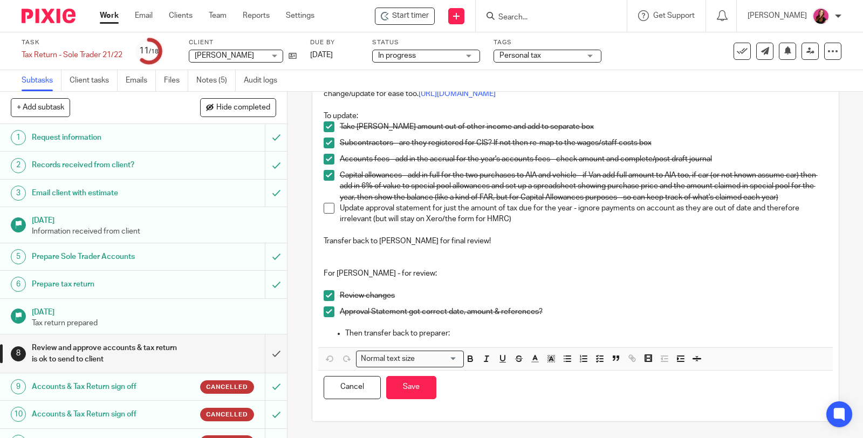
click at [478, 258] on p at bounding box center [576, 258] width 504 height 22
click at [473, 233] on p at bounding box center [576, 229] width 504 height 11
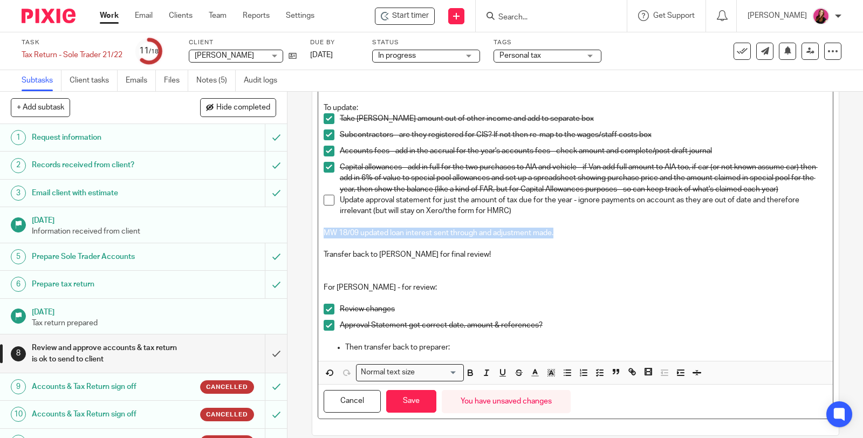
drag, startPoint x: 564, startPoint y: 243, endPoint x: 308, endPoint y: 241, distance: 255.8
click at [312, 244] on div "8 Review and approve accounts & tax return is ok to send to client Instructions…" at bounding box center [576, 217] width 528 height 438
click at [680, 304] on p at bounding box center [576, 298] width 504 height 11
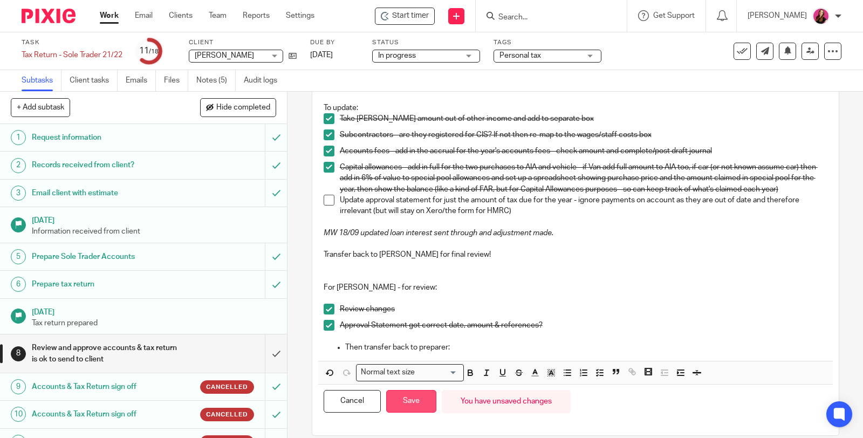
click at [417, 413] on button "Save" at bounding box center [411, 401] width 50 height 23
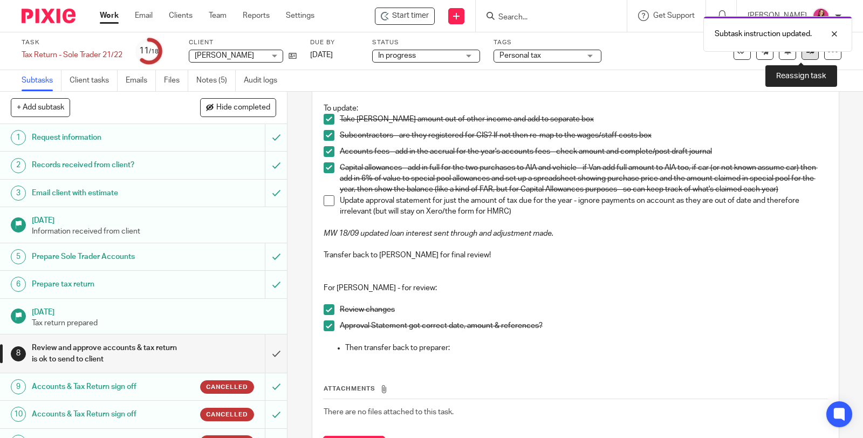
click at [802, 55] on link at bounding box center [810, 51] width 17 height 17
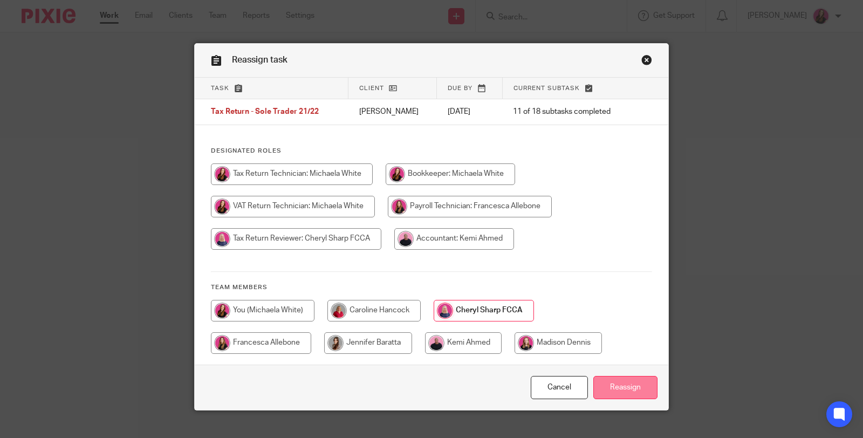
click at [610, 385] on input "Reassign" at bounding box center [626, 387] width 64 height 23
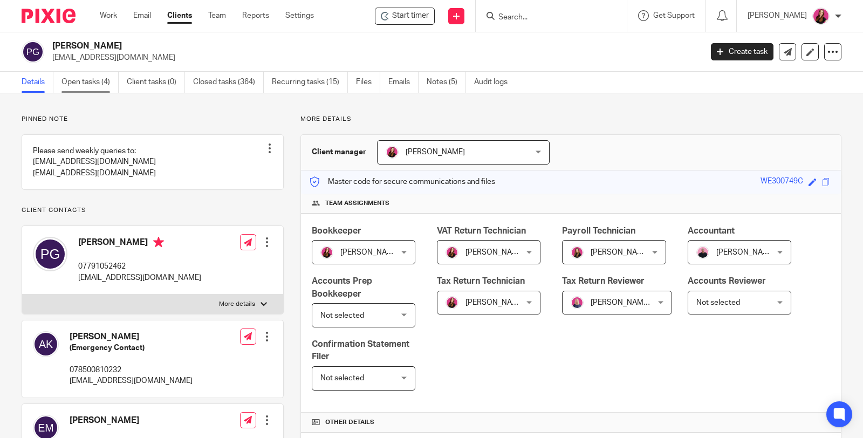
click at [87, 84] on link "Open tasks (4)" at bounding box center [90, 82] width 57 height 21
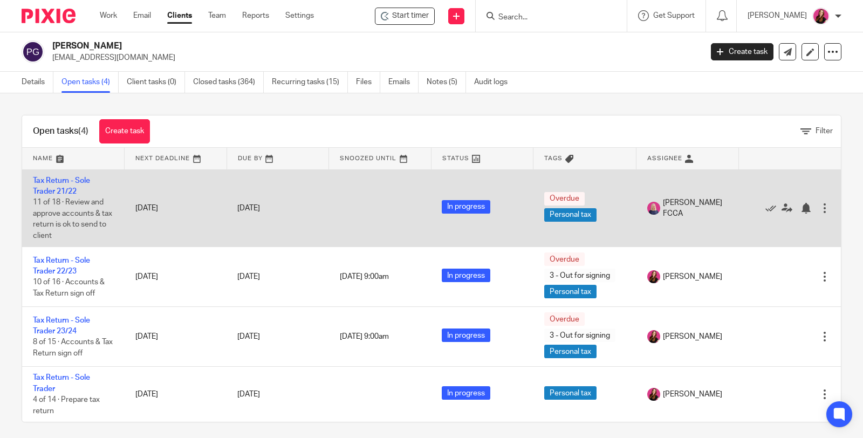
scroll to position [4, 0]
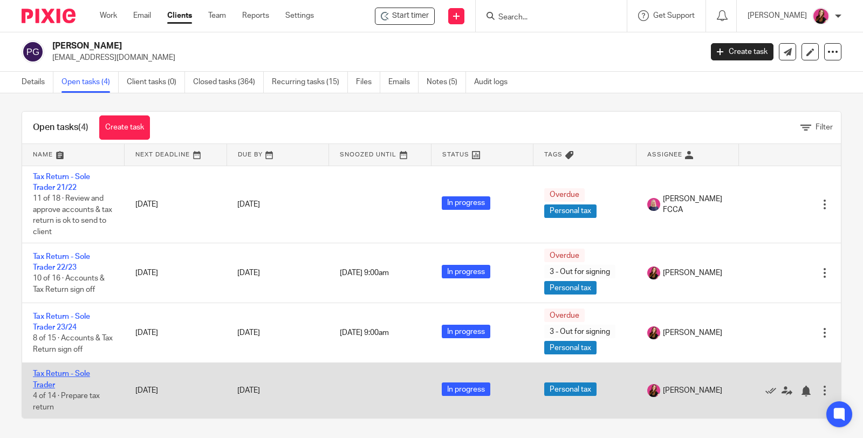
click at [76, 373] on link "Tax Return - Sole Trader" at bounding box center [61, 379] width 57 height 18
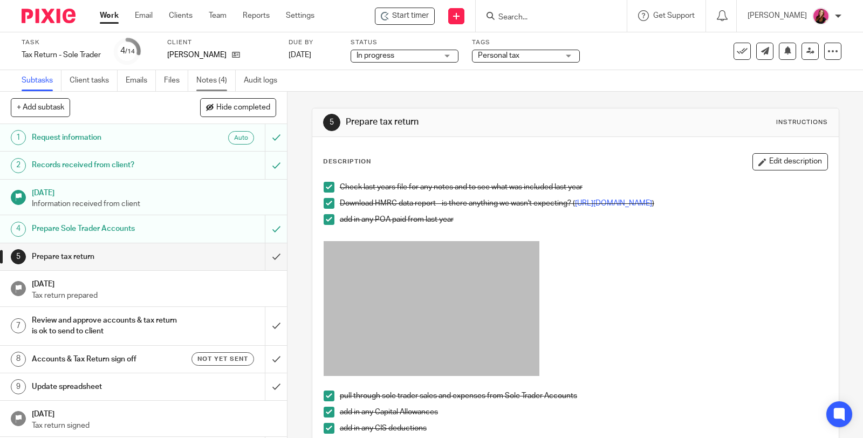
click at [217, 79] on link "Notes (4)" at bounding box center [215, 80] width 39 height 21
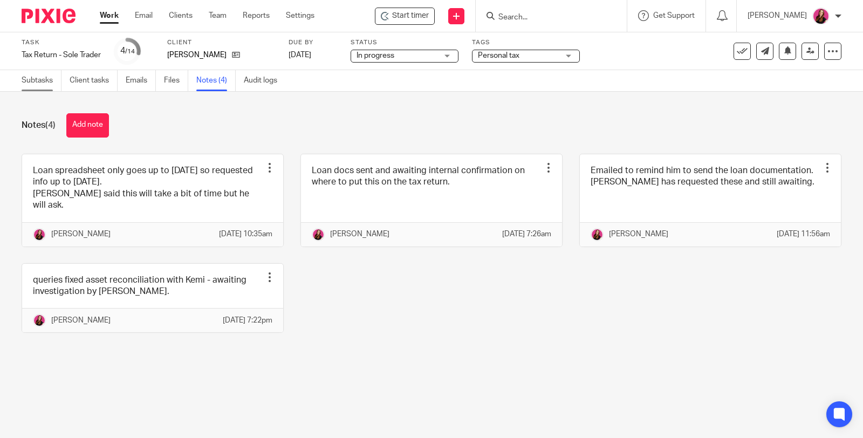
click at [50, 79] on link "Subtasks" at bounding box center [42, 80] width 40 height 21
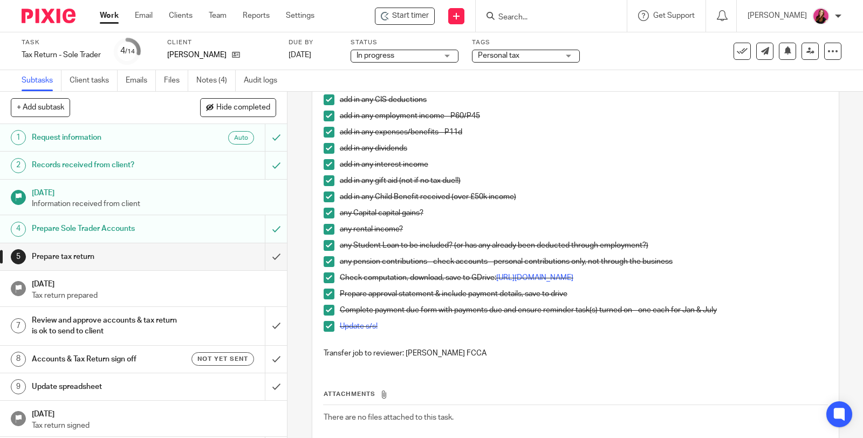
scroll to position [359, 0]
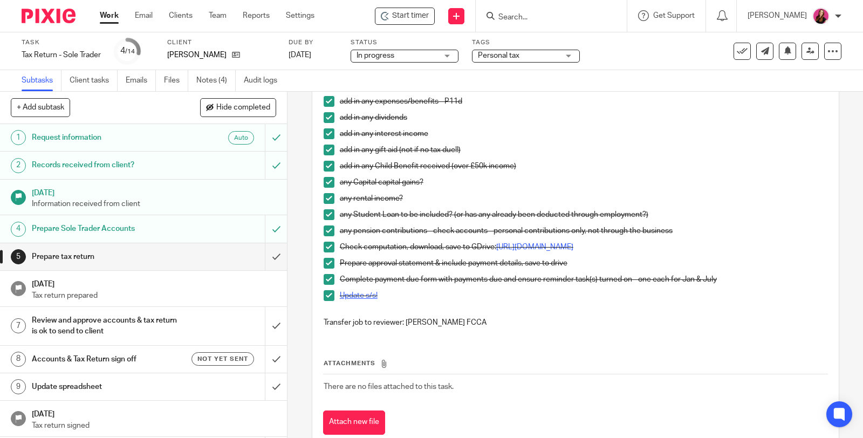
click at [353, 299] on link "Update s/s!" at bounding box center [359, 296] width 38 height 8
click at [265, 253] on input "submit" at bounding box center [143, 256] width 287 height 27
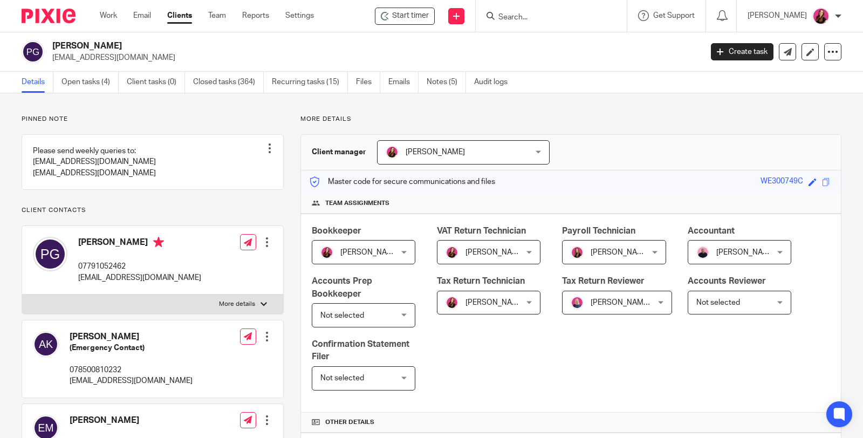
scroll to position [419, 0]
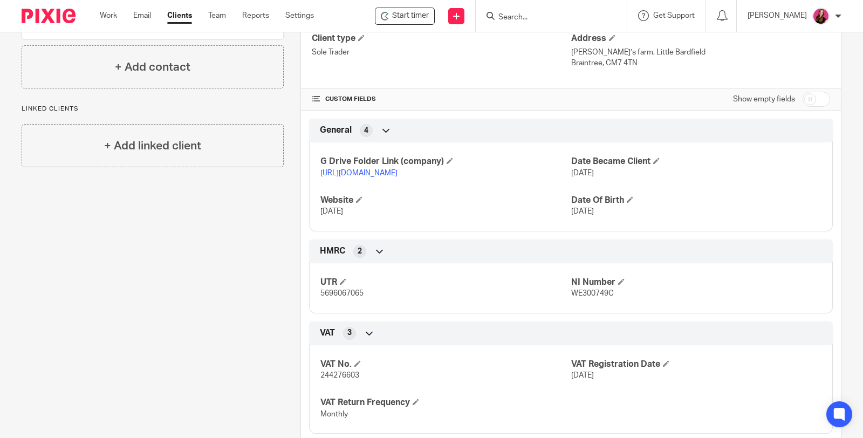
click at [398, 171] on link "https://drive.google.com/drive/folders/18ZaicHo3s6XAkYtvvapP4dYNMYLtp64Q?usp=dr…" at bounding box center [359, 173] width 77 height 8
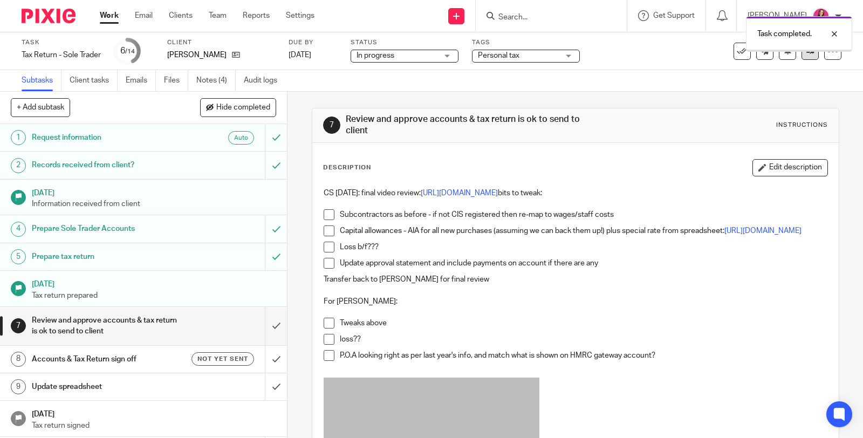
scroll to position [60, 0]
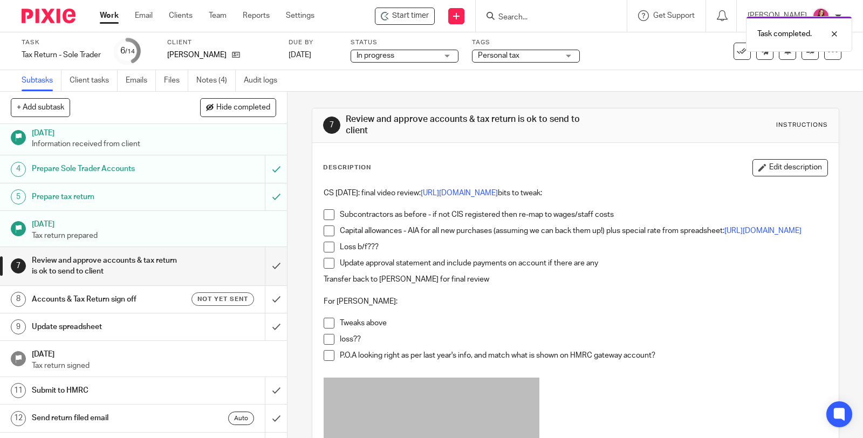
click at [810, 52] on div "See template in use Advanced task editor Copy task Change schedule [GEOGRAPHIC_…" at bounding box center [788, 51] width 108 height 17
click at [803, 57] on link at bounding box center [810, 51] width 17 height 17
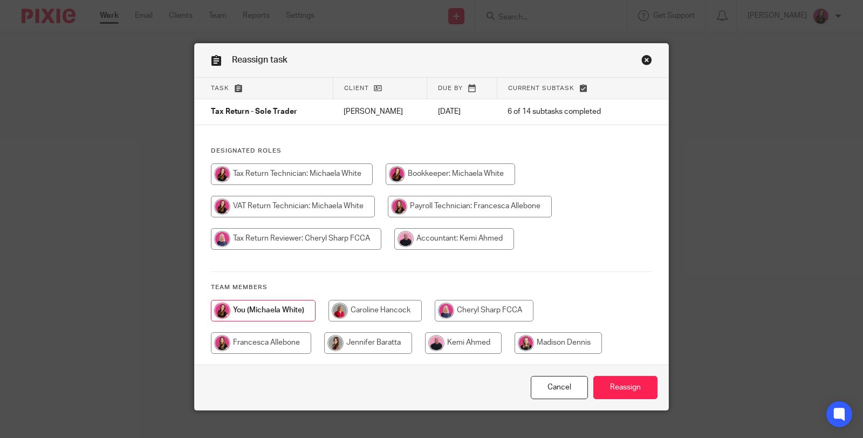
click at [485, 310] on input "radio" at bounding box center [484, 311] width 99 height 22
radio input "true"
drag, startPoint x: 614, startPoint y: 384, endPoint x: 621, endPoint y: 376, distance: 11.1
click at [614, 384] on input "Reassign" at bounding box center [626, 387] width 64 height 23
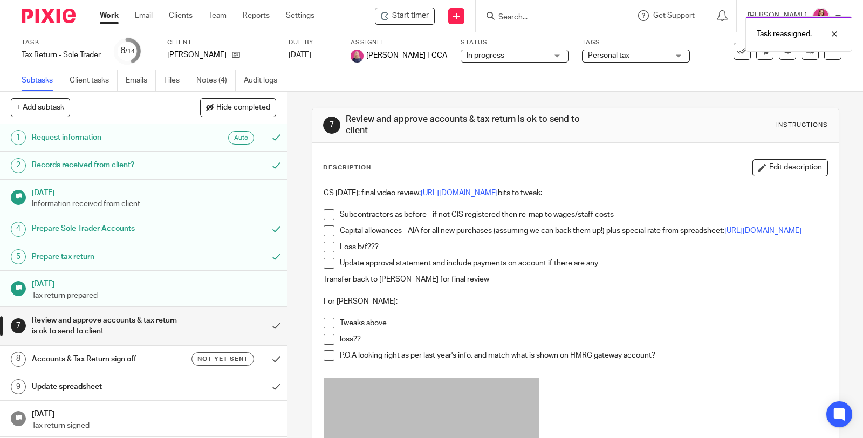
click at [111, 21] on link "Work" at bounding box center [109, 15] width 19 height 11
